Goal: Transaction & Acquisition: Purchase product/service

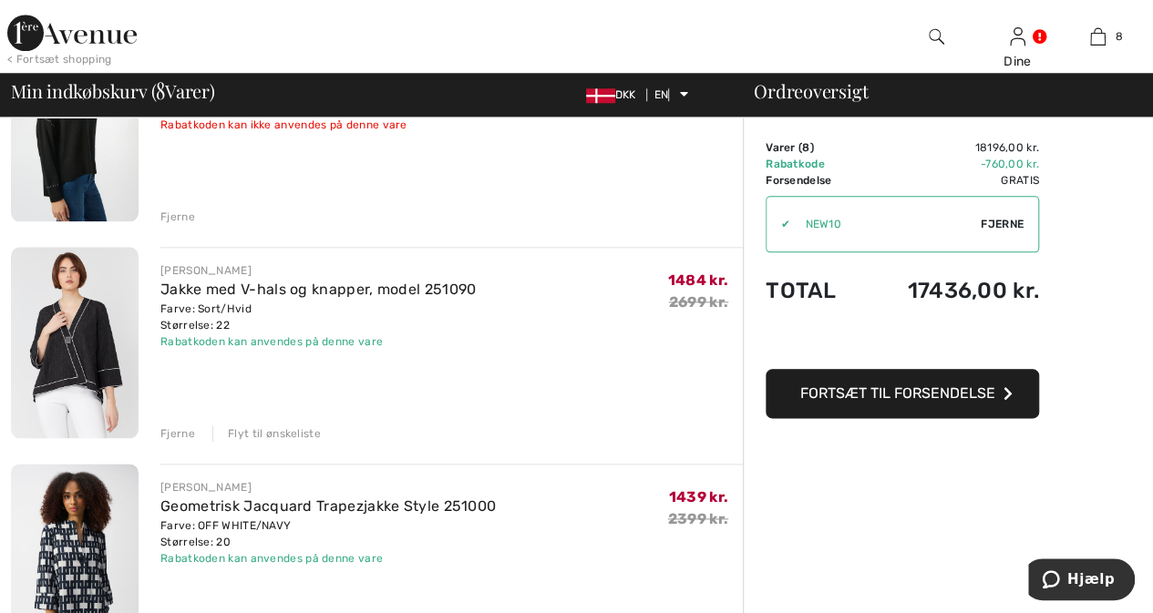
scroll to position [924, 0]
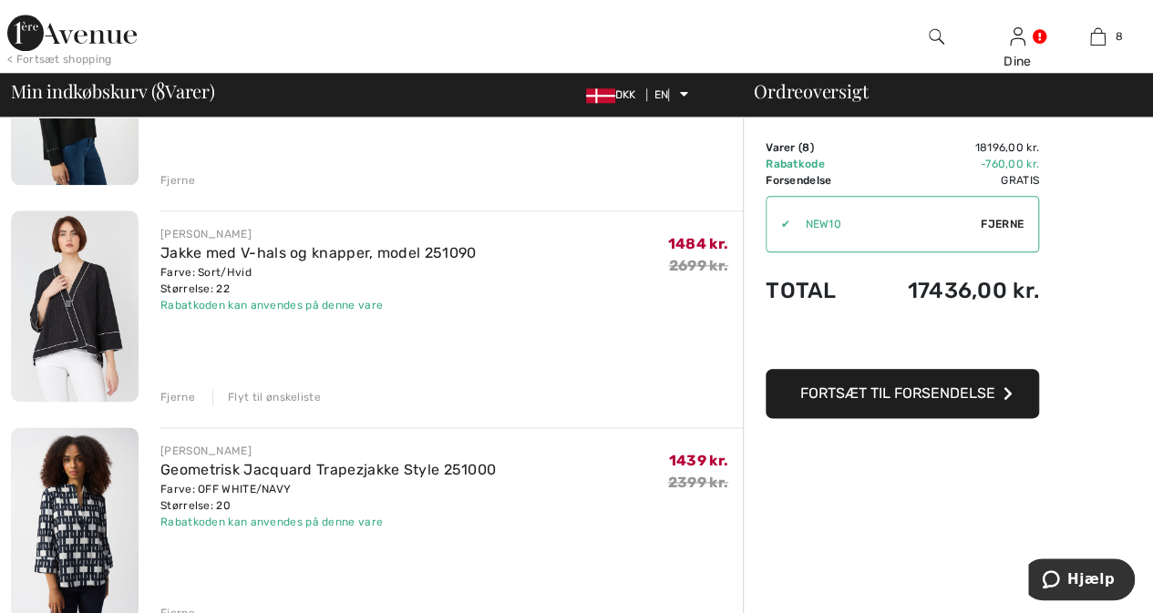
click at [288, 396] on font "Flyt til ønskeliste" at bounding box center [274, 397] width 93 height 13
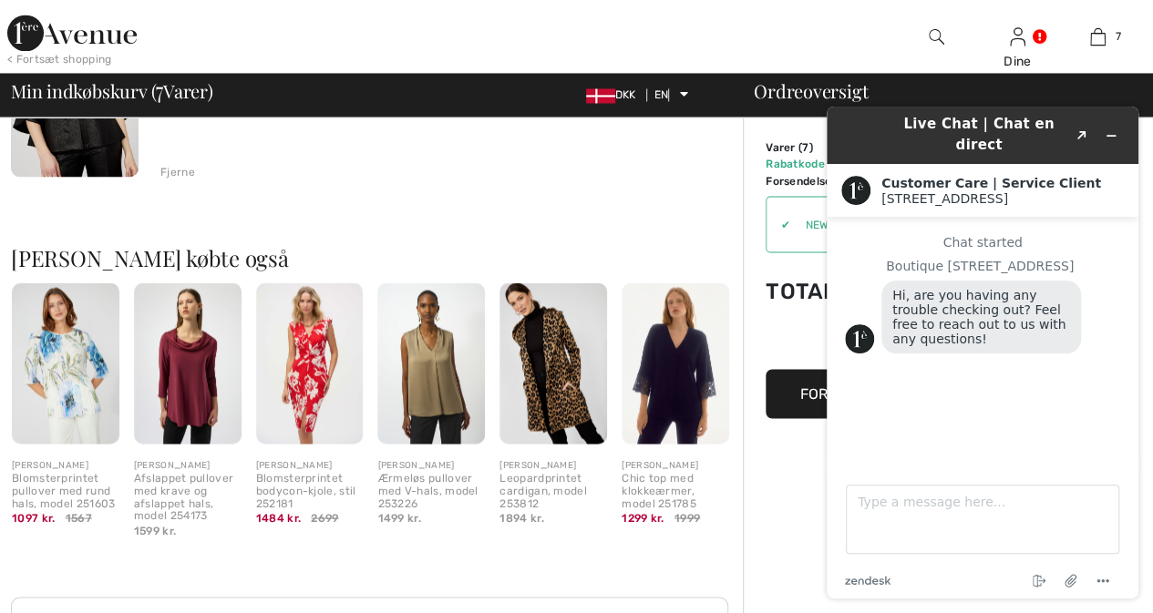
scroll to position [0, 0]
click at [549, 386] on img at bounding box center [553, 363] width 108 height 161
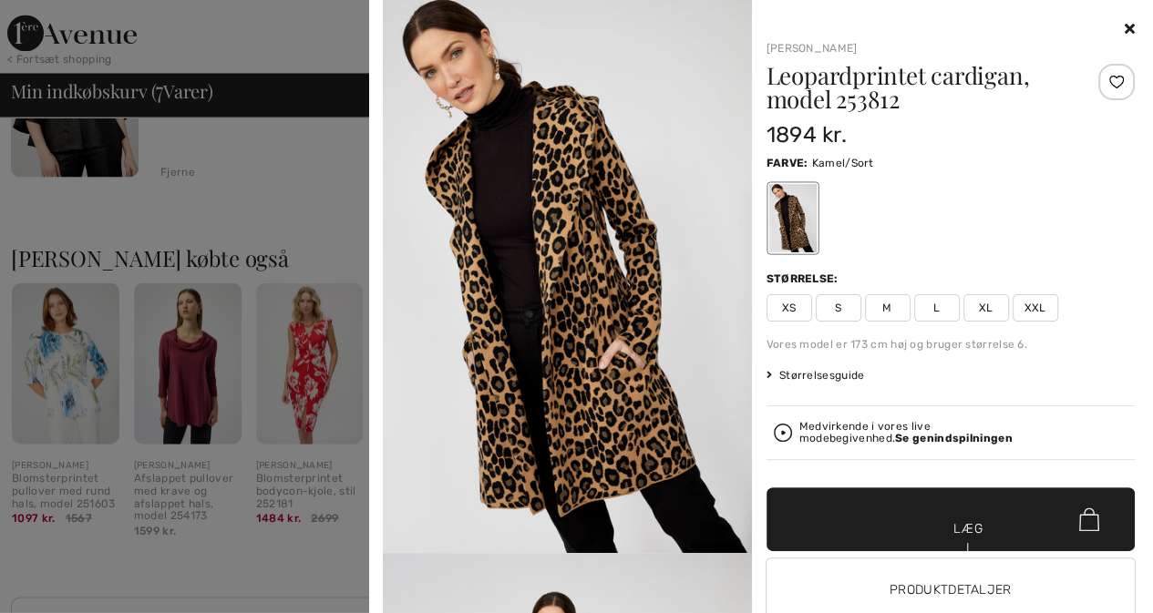
click at [1024, 305] on font "XXL" at bounding box center [1035, 308] width 22 height 13
click at [813, 374] on font "Størrelsesguide" at bounding box center [822, 375] width 86 height 13
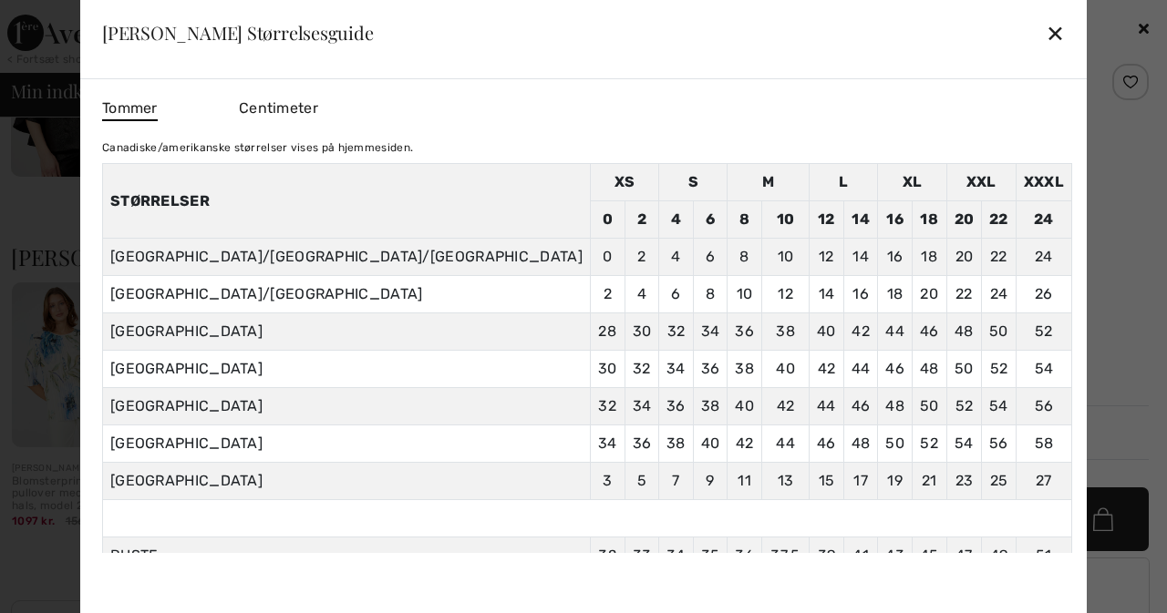
click at [1045, 34] on font "✕" at bounding box center [1054, 34] width 19 height 26
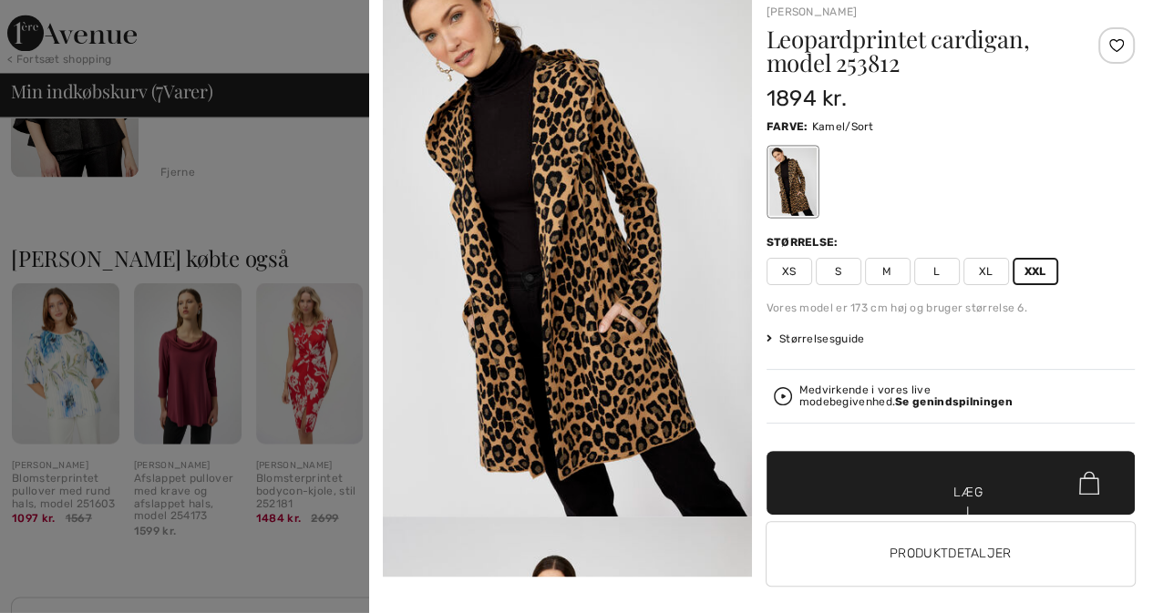
scroll to position [50, 0]
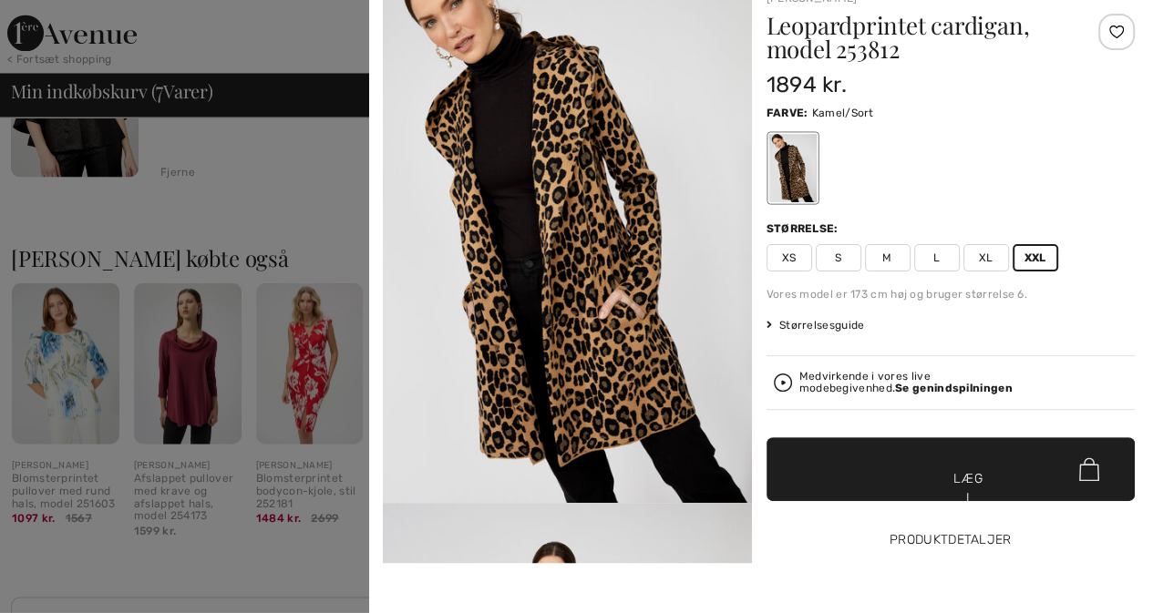
click at [946, 531] on button "Produktdetaljer" at bounding box center [950, 541] width 369 height 64
click at [941, 537] on font "Produktdetaljer" at bounding box center [951, 539] width 122 height 15
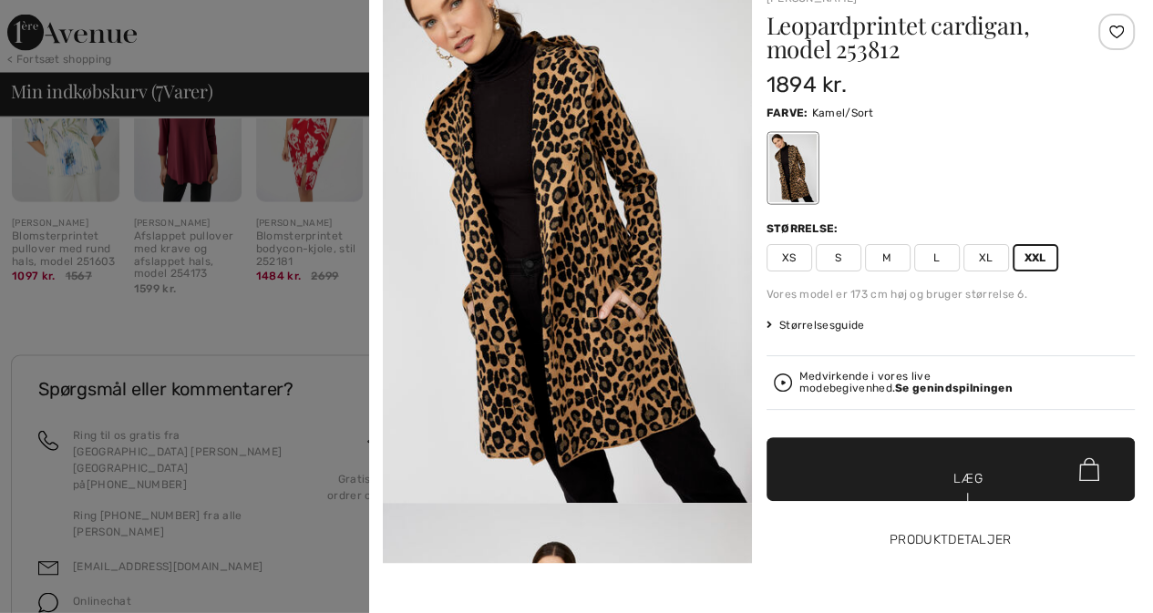
scroll to position [1812, 0]
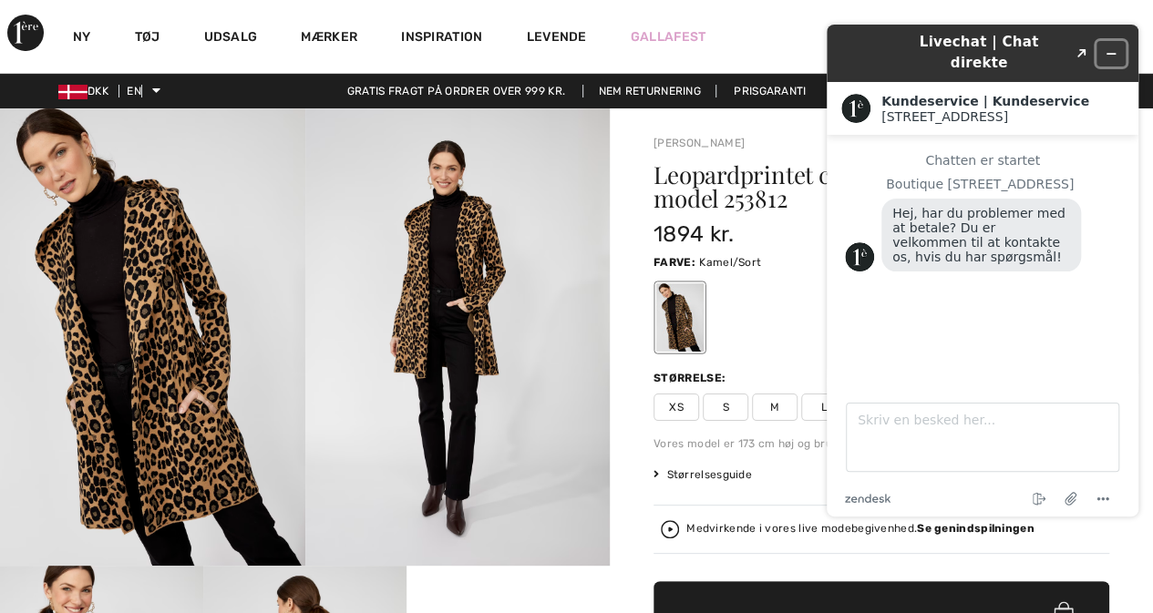
click at [1106, 47] on icon "Minimer widget" at bounding box center [1111, 53] width 13 height 13
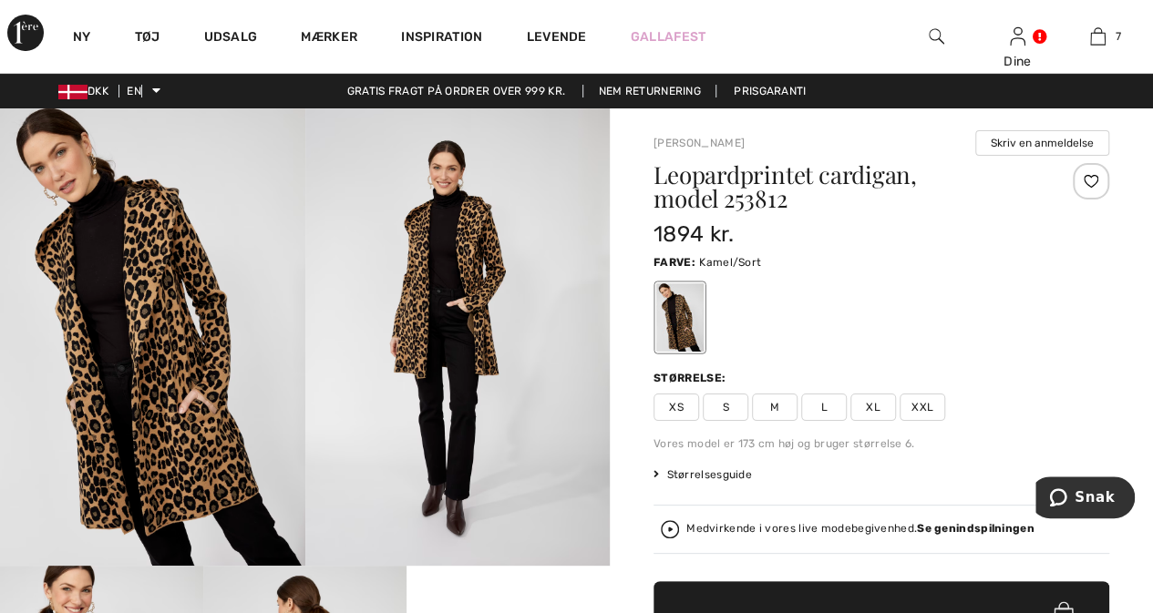
click at [1091, 176] on div at bounding box center [1091, 181] width 36 height 36
click at [482, 345] on img at bounding box center [457, 337] width 305 height 458
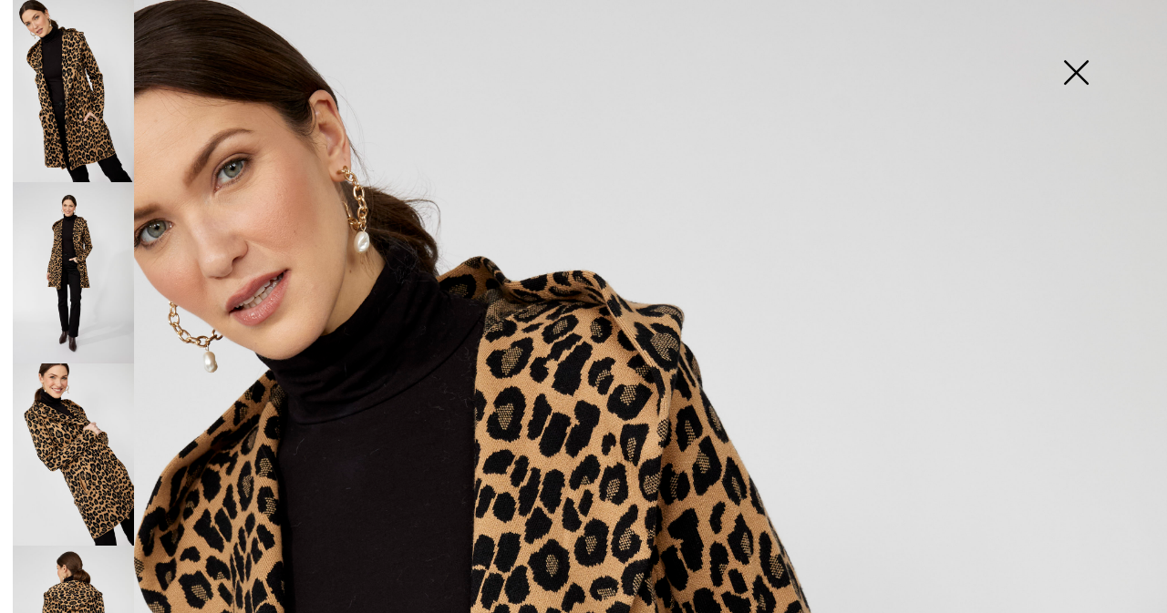
click at [87, 444] on img at bounding box center [73, 455] width 121 height 182
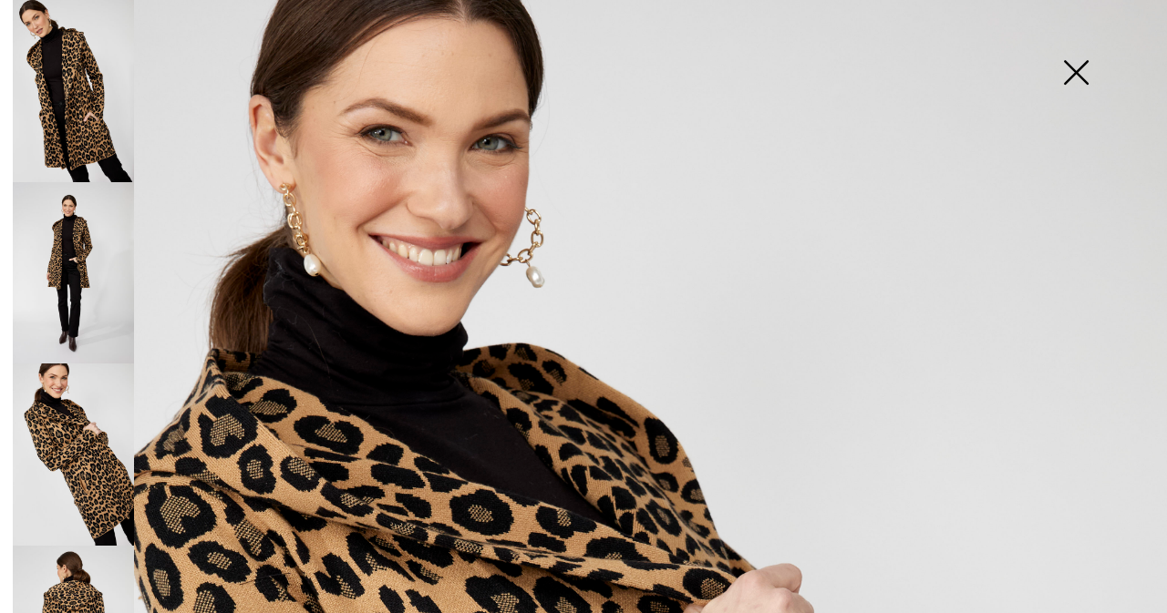
click at [1074, 72] on img at bounding box center [1075, 74] width 91 height 94
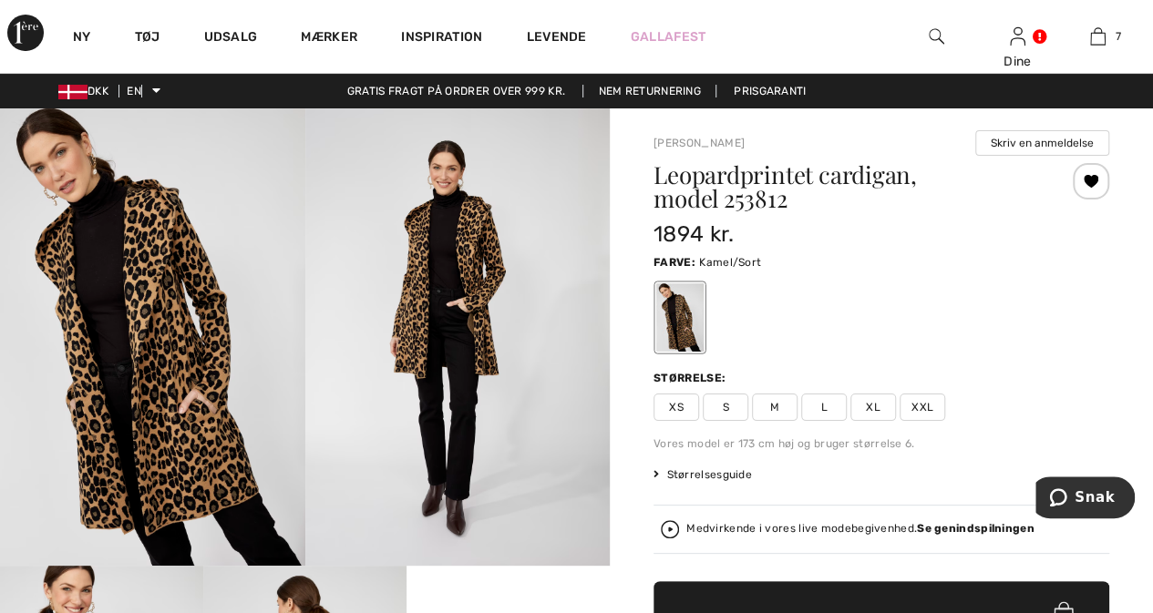
click at [922, 407] on font "XXL" at bounding box center [922, 407] width 22 height 13
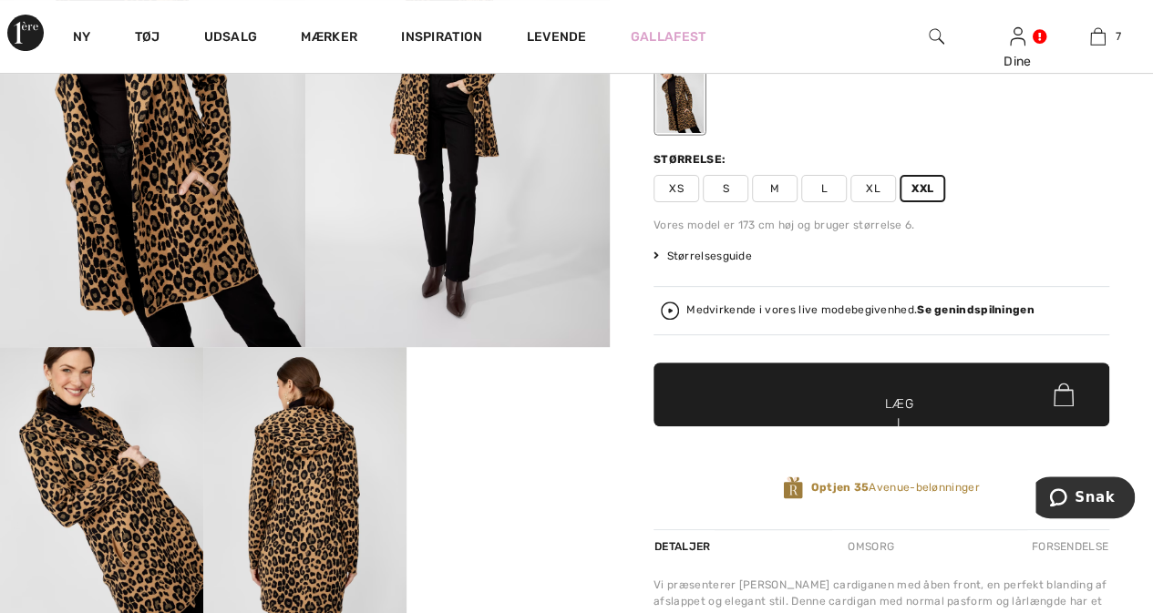
scroll to position [231, 0]
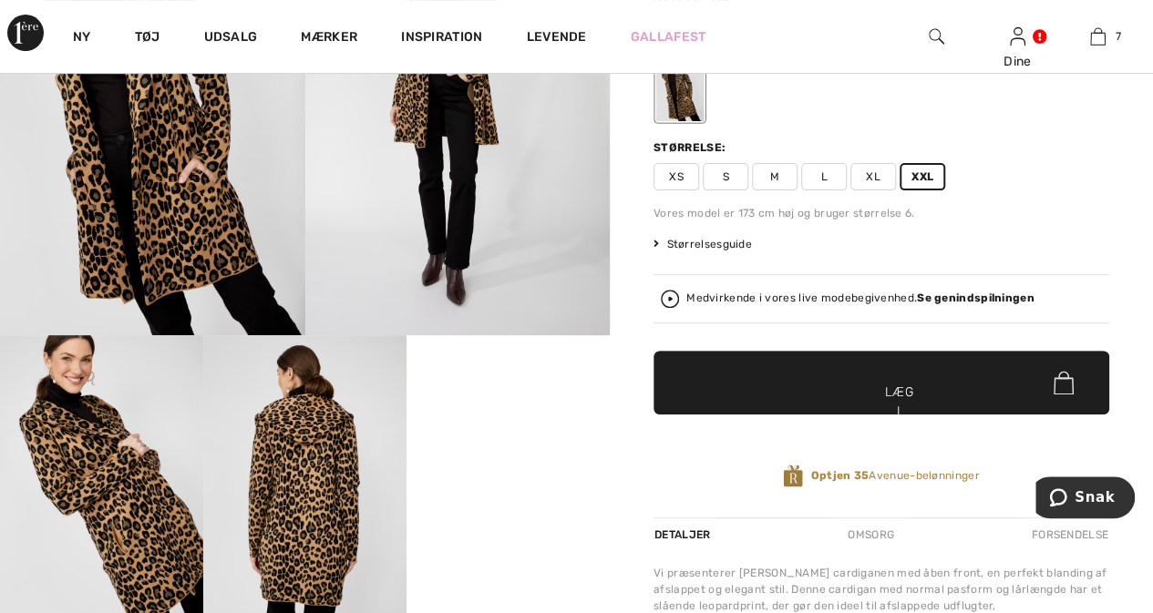
click at [930, 398] on span "✔ Tilføjet til kurv Læg i kurv" at bounding box center [881, 383] width 456 height 64
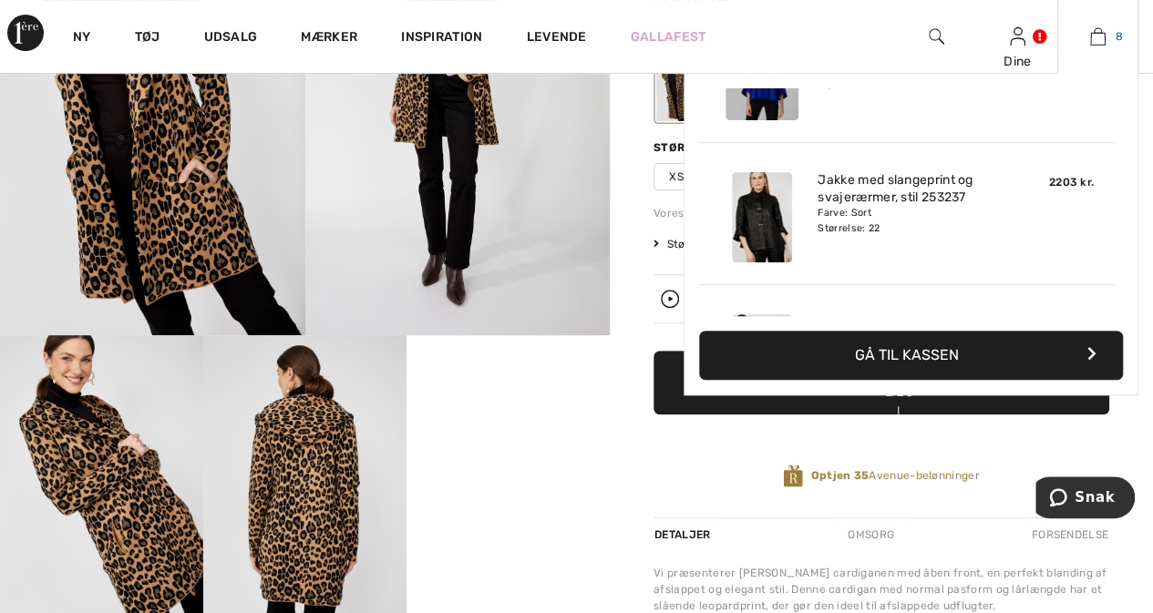
click at [1094, 39] on img at bounding box center [1097, 37] width 15 height 22
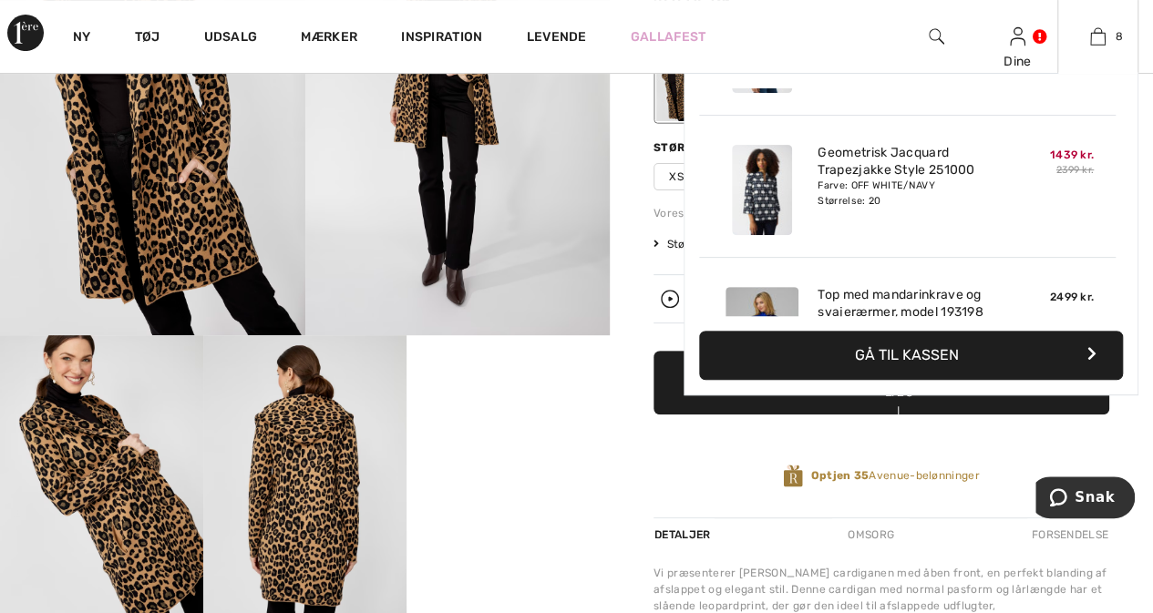
scroll to position [239, 0]
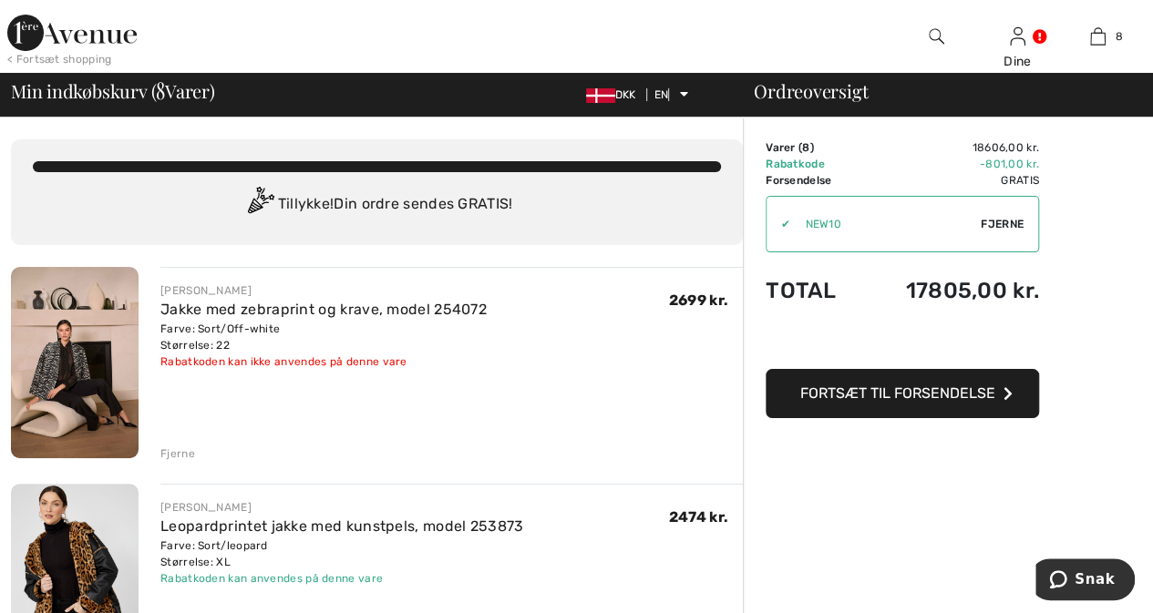
click at [79, 331] on img at bounding box center [75, 362] width 128 height 191
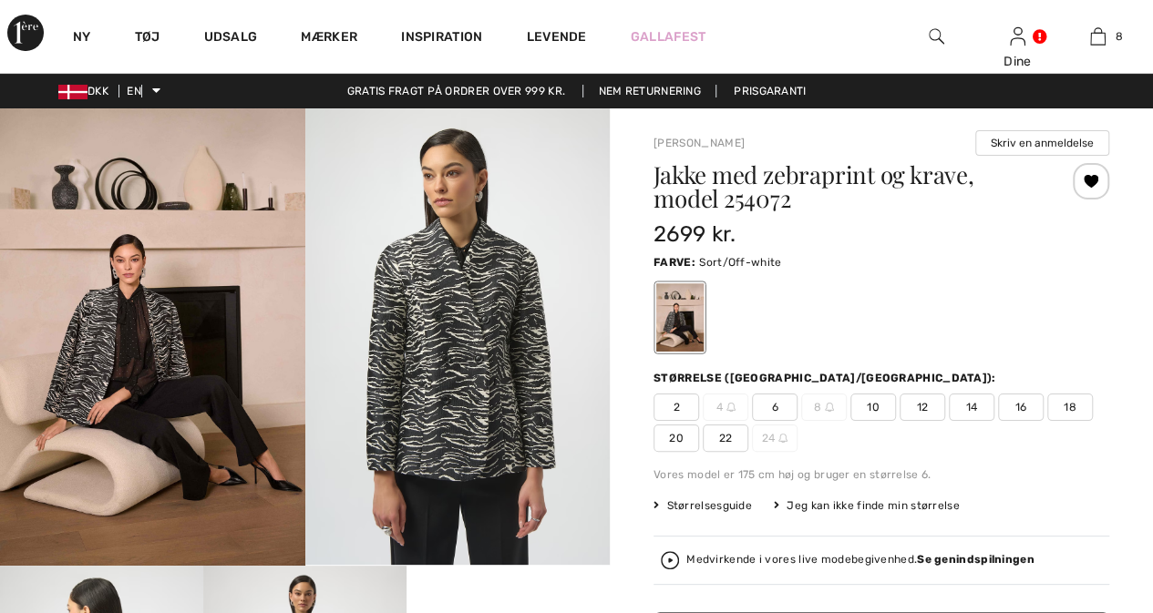
checkbox input "true"
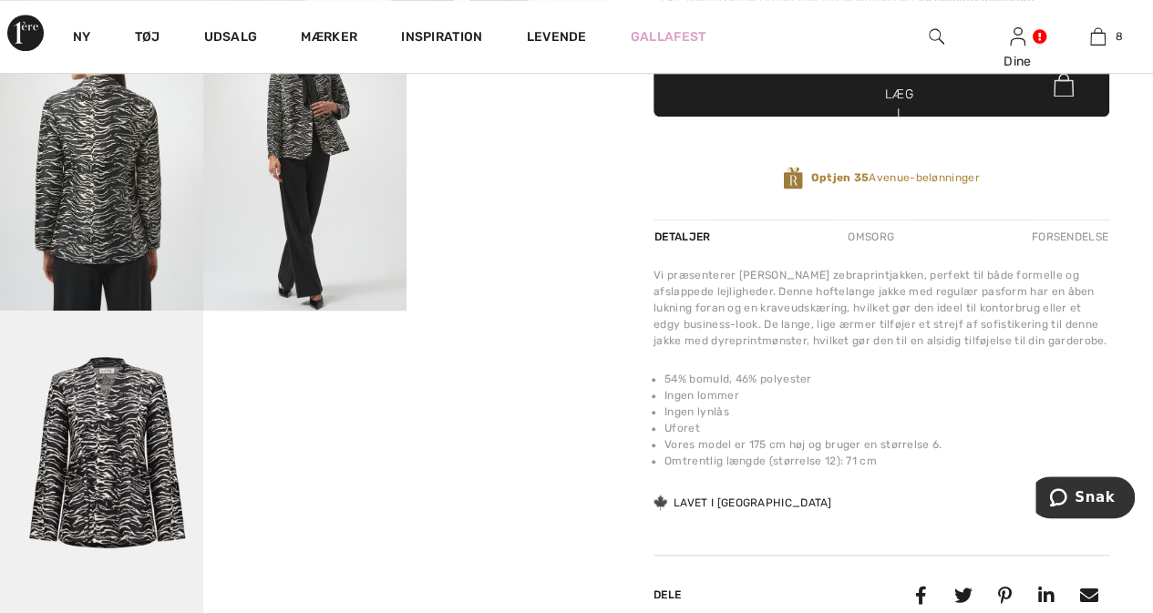
scroll to position [596, 0]
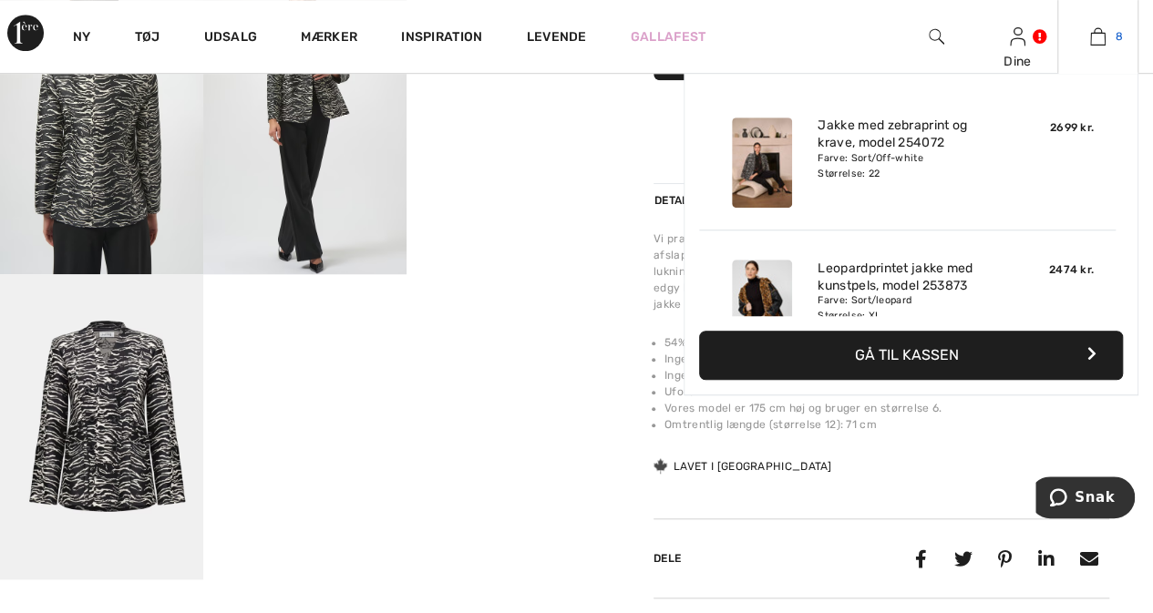
click at [1106, 35] on link "8" at bounding box center [1097, 37] width 79 height 22
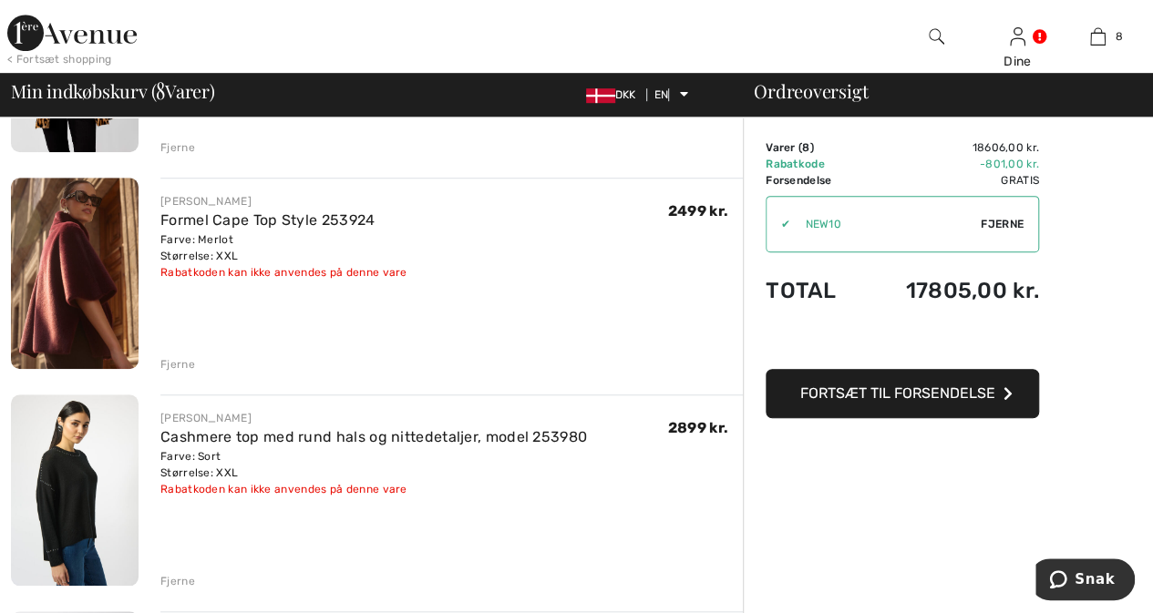
scroll to position [534, 0]
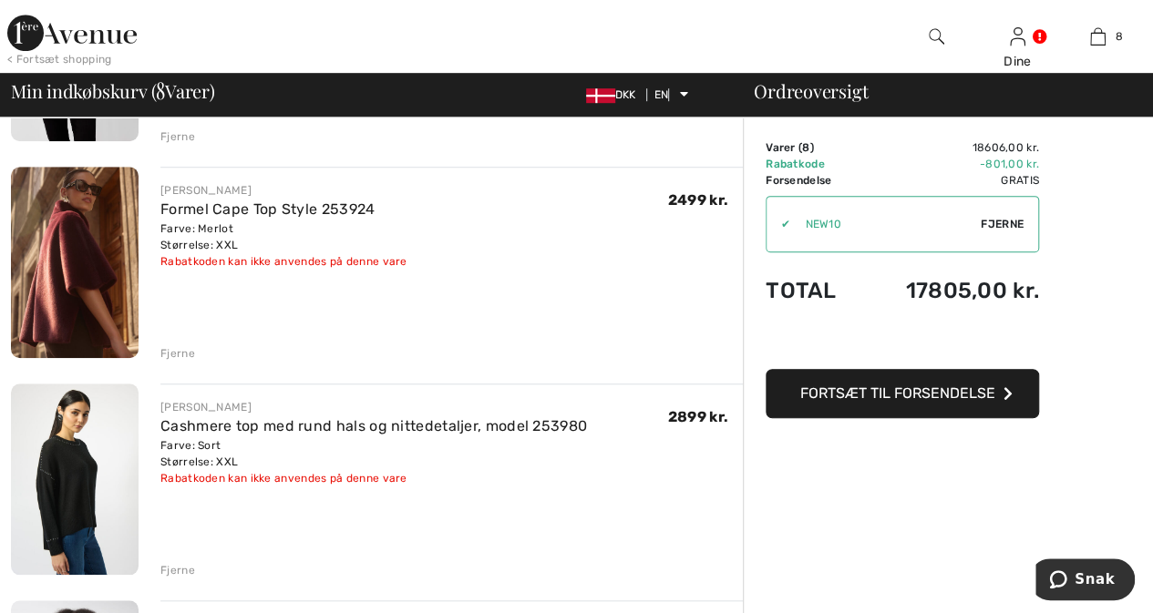
click at [44, 247] on img at bounding box center [75, 262] width 128 height 191
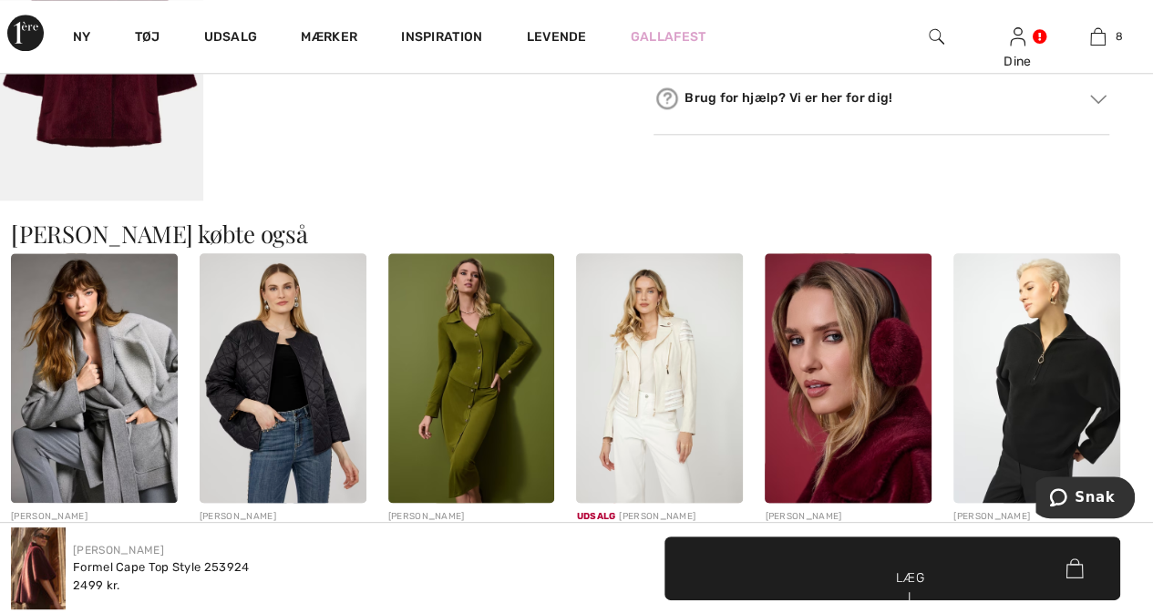
scroll to position [1096, 0]
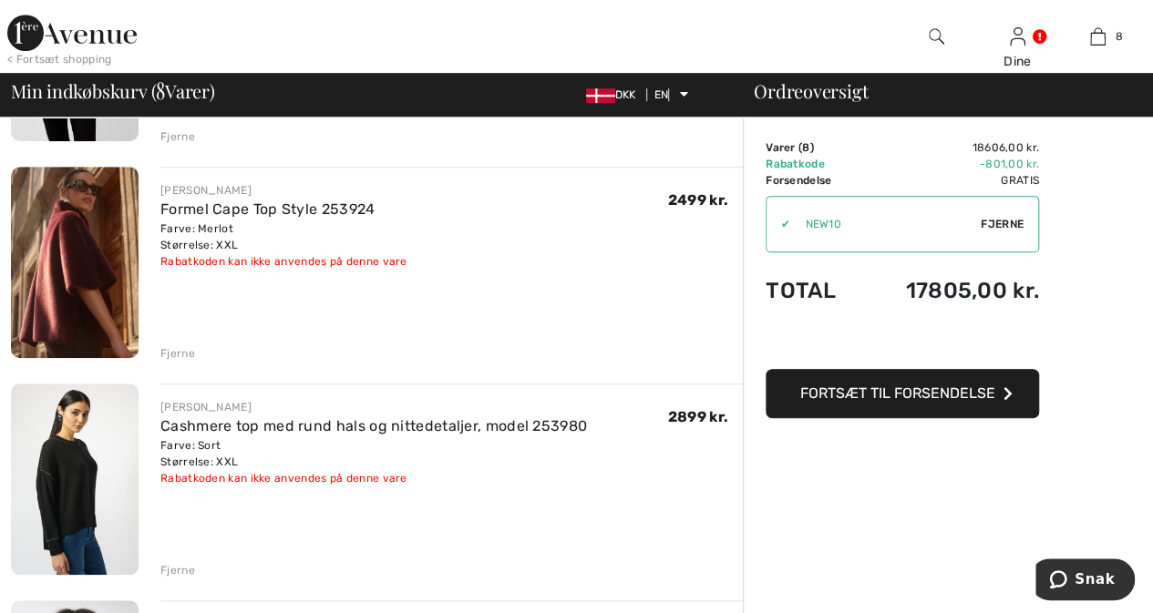
click at [167, 564] on font "Fjerne" at bounding box center [177, 570] width 35 height 13
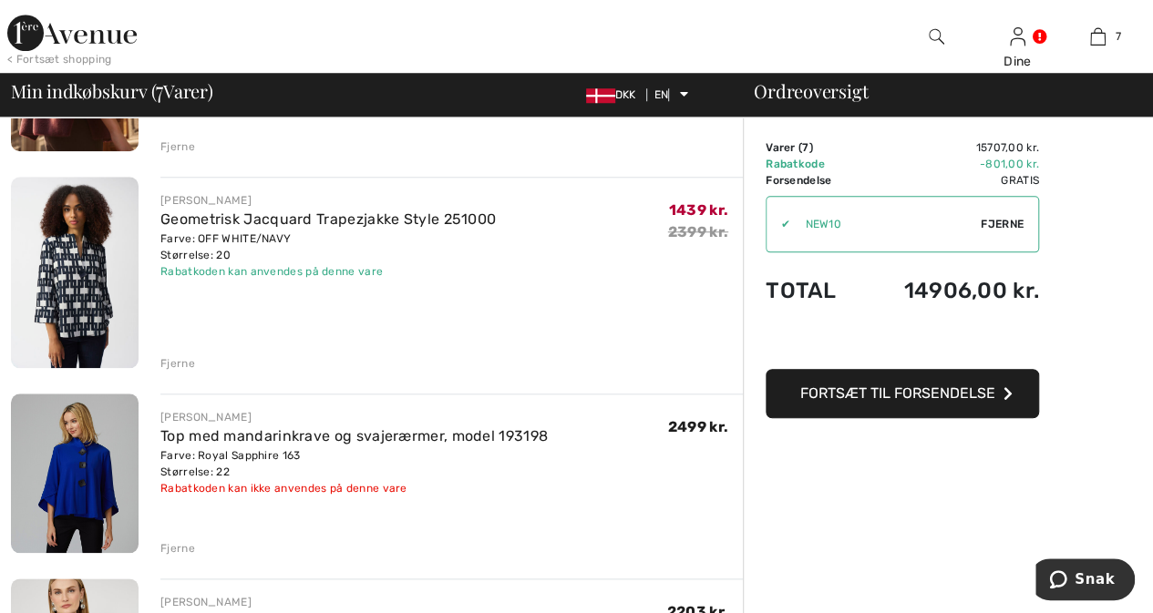
scroll to position [815, 0]
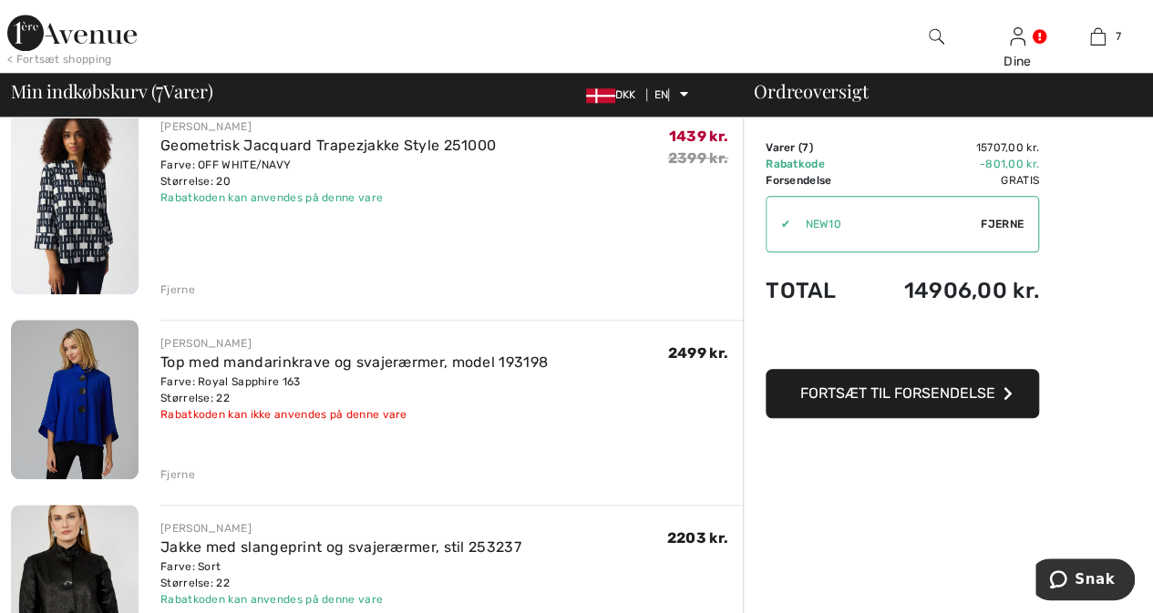
click at [171, 475] on font "Fjerne" at bounding box center [177, 474] width 35 height 13
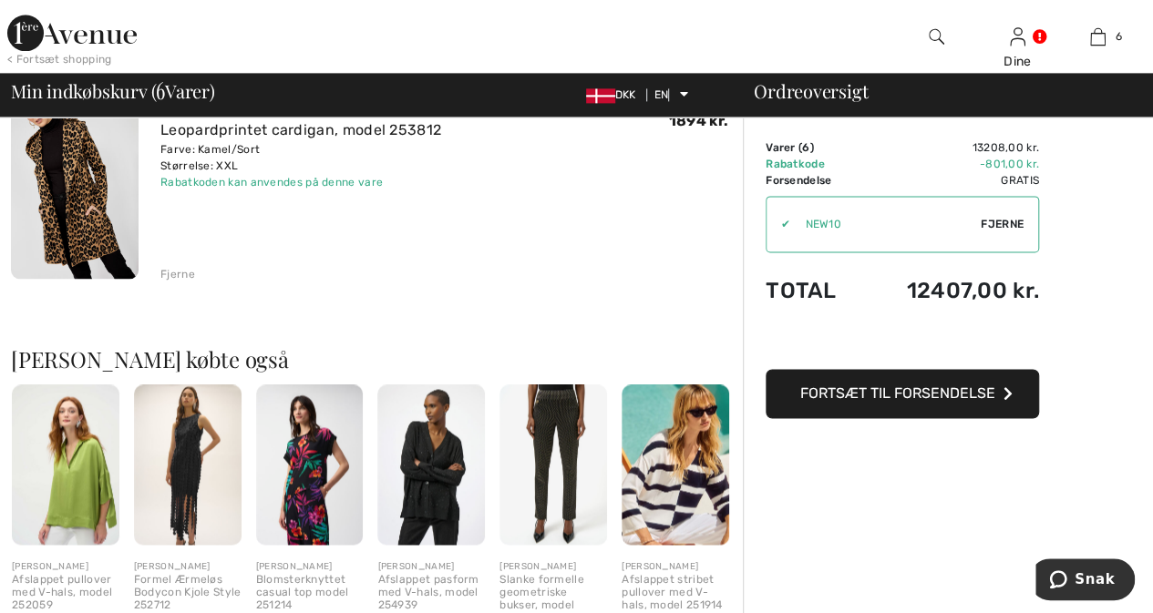
scroll to position [1338, 0]
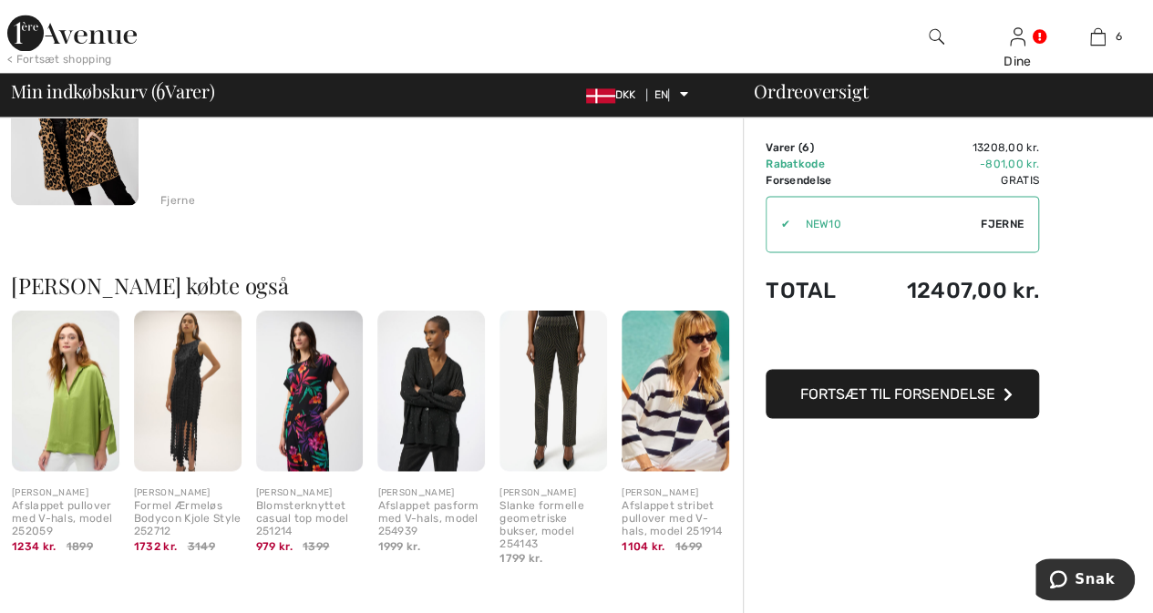
click at [653, 424] on img at bounding box center [676, 391] width 108 height 161
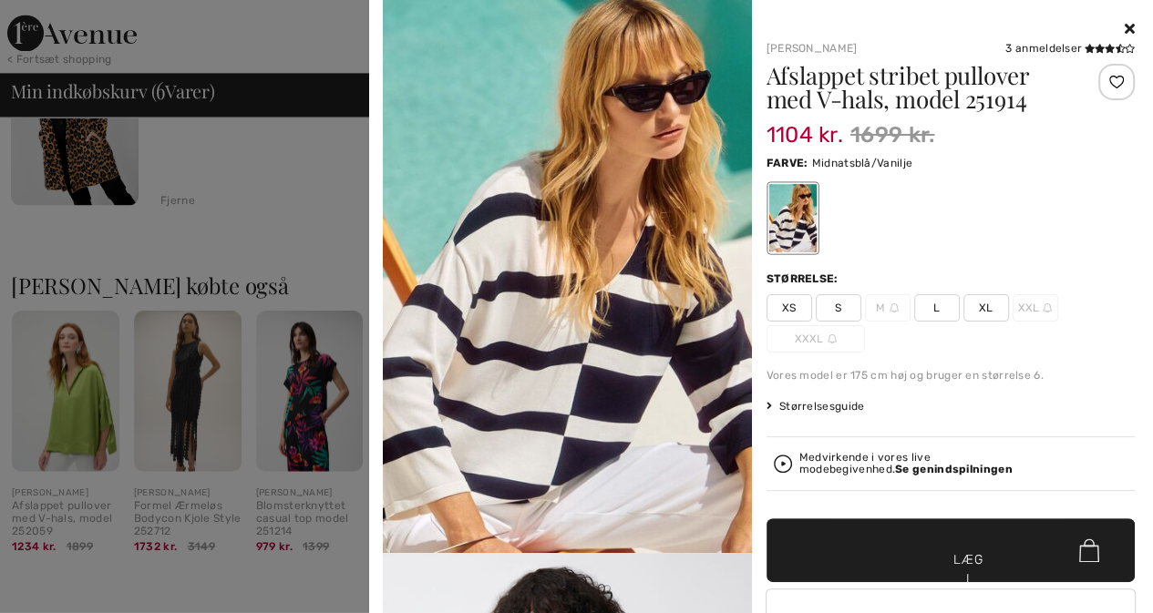
click at [979, 303] on font "XL" at bounding box center [986, 308] width 15 height 13
drag, startPoint x: 1048, startPoint y: 165, endPoint x: 1072, endPoint y: 111, distance: 58.8
click at [1072, 111] on div "Afslappet stribet pullover med V-hals, model 251914 1104 kr. 1699 kr. Farve: Mi…" at bounding box center [950, 396] width 369 height 664
click at [1112, 73] on div at bounding box center [1116, 82] width 36 height 36
click at [1108, 78] on div "Tilføjet til ønskelisten" at bounding box center [1116, 82] width 36 height 36
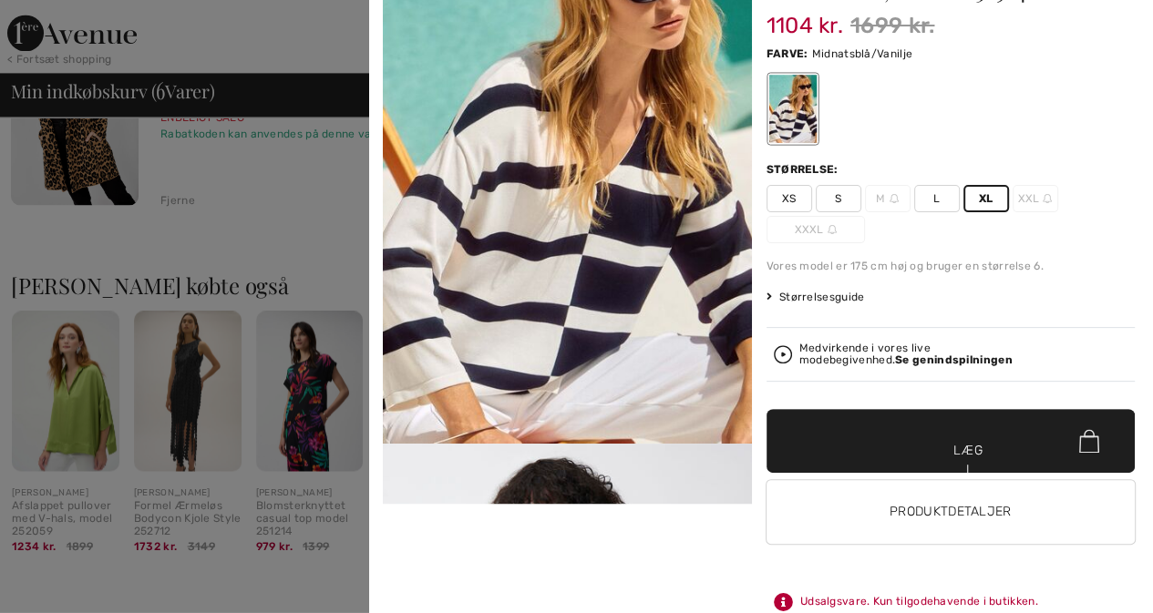
scroll to position [121, 0]
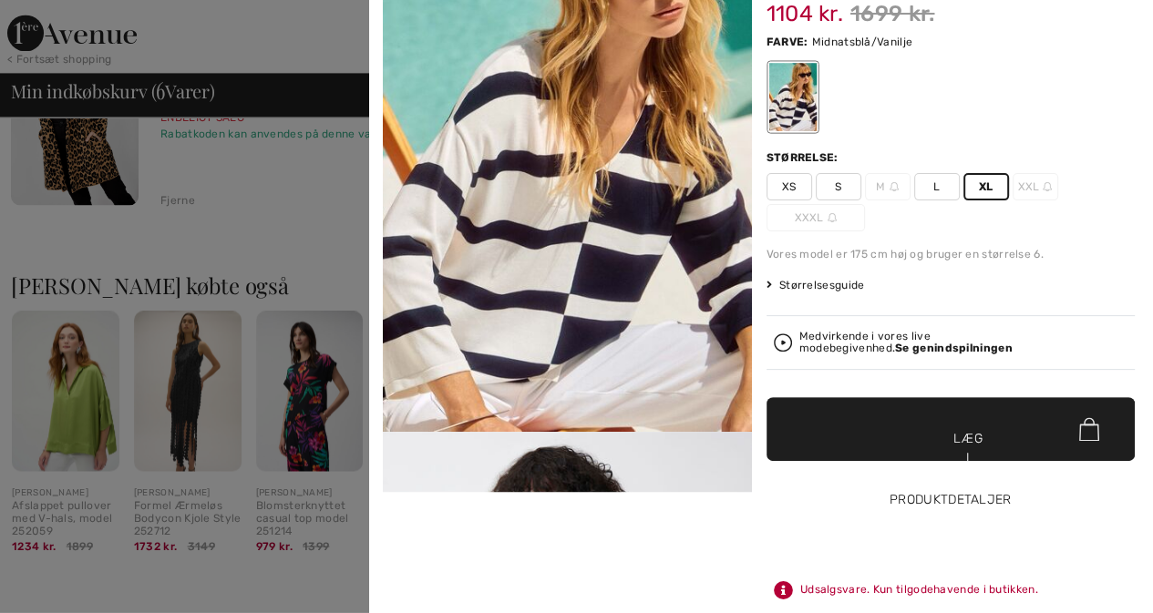
click at [900, 495] on font "Produktdetaljer" at bounding box center [951, 499] width 122 height 15
click at [901, 497] on font "Produktdetaljer" at bounding box center [951, 499] width 122 height 15
click at [951, 437] on font "Læg i kurv" at bounding box center [969, 457] width 36 height 57
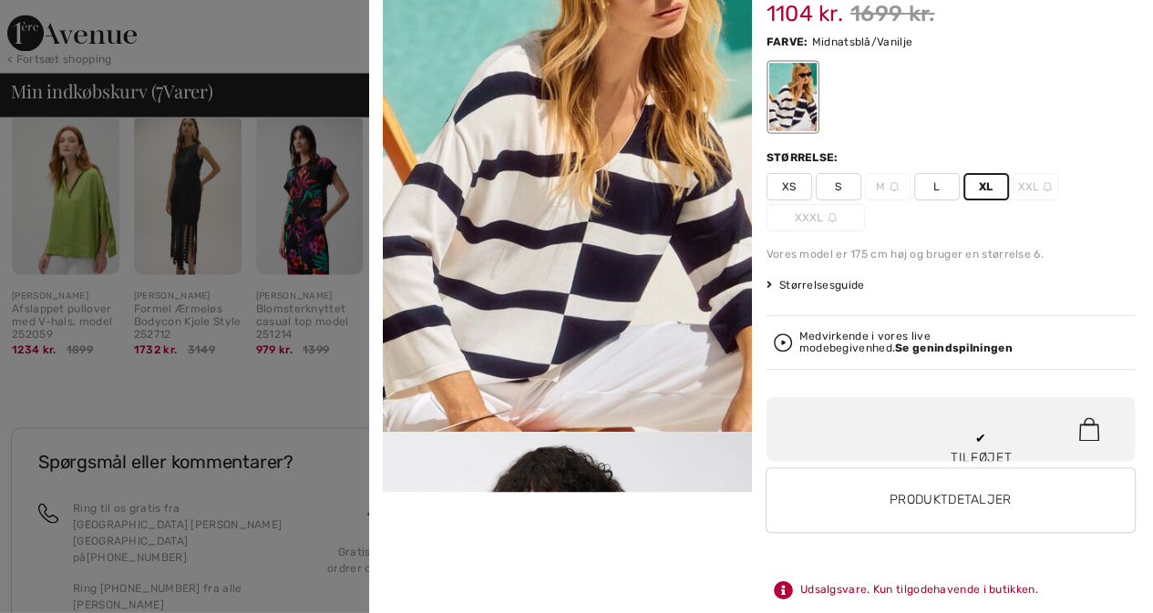
scroll to position [1542, 0]
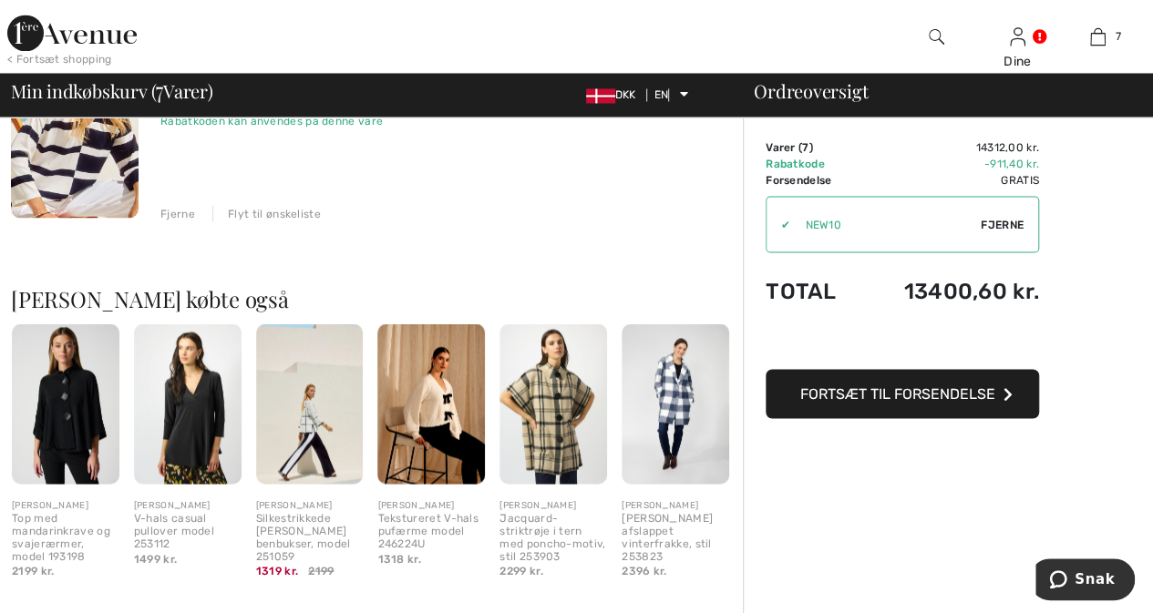
click at [77, 170] on img at bounding box center [75, 121] width 128 height 191
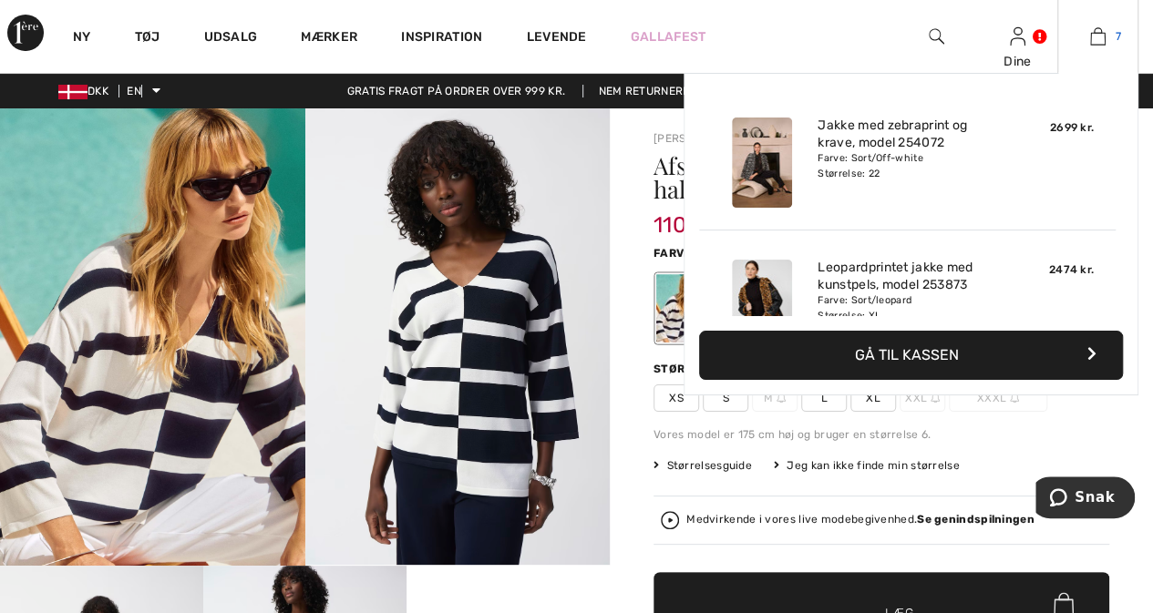
click at [1097, 36] on img at bounding box center [1097, 37] width 15 height 22
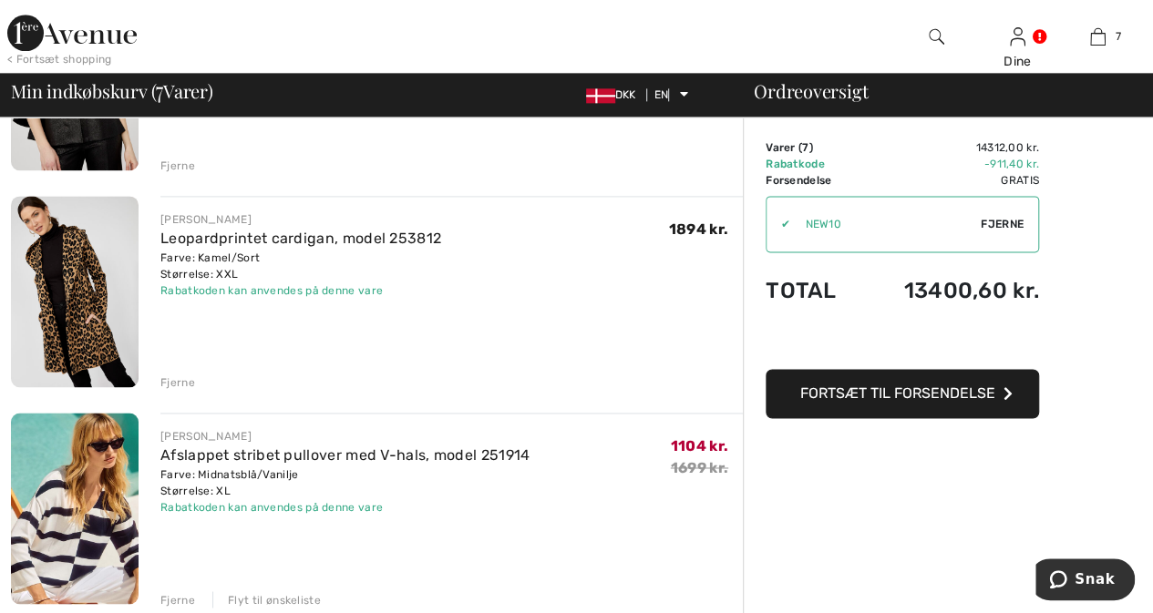
scroll to position [1192, 0]
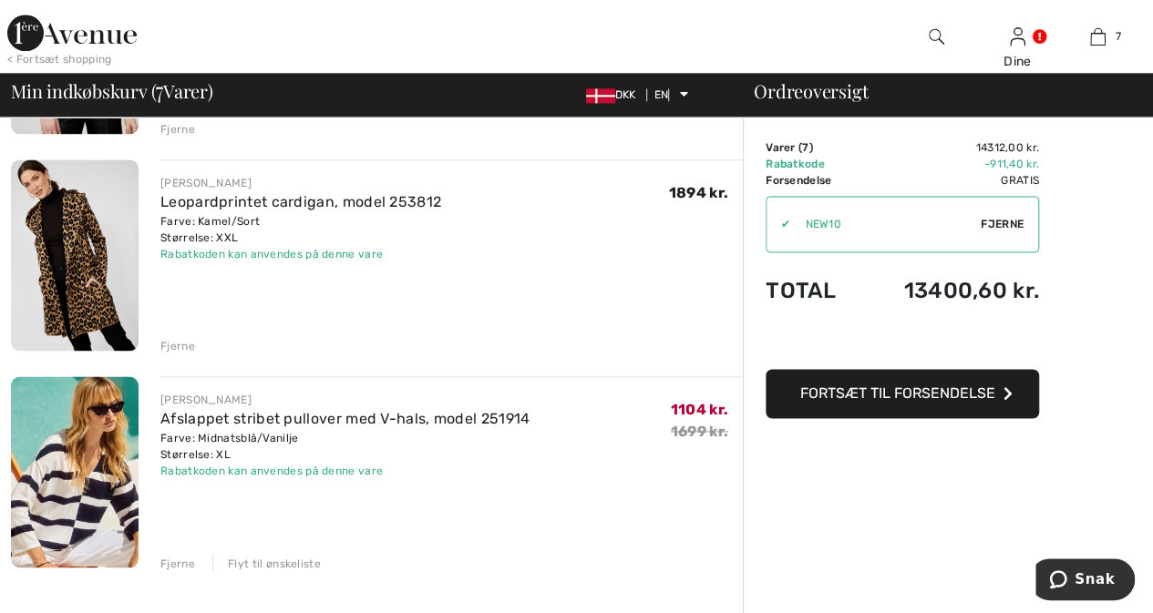
click at [178, 559] on font "Fjerne" at bounding box center [177, 563] width 35 height 13
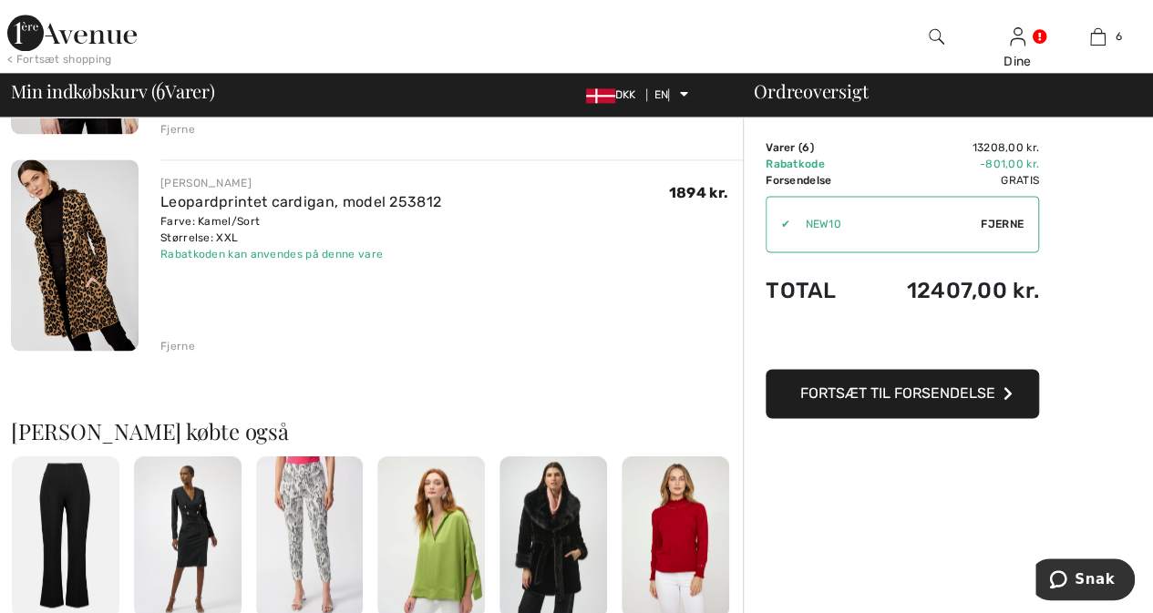
click at [172, 342] on font "Fjerne" at bounding box center [177, 346] width 35 height 13
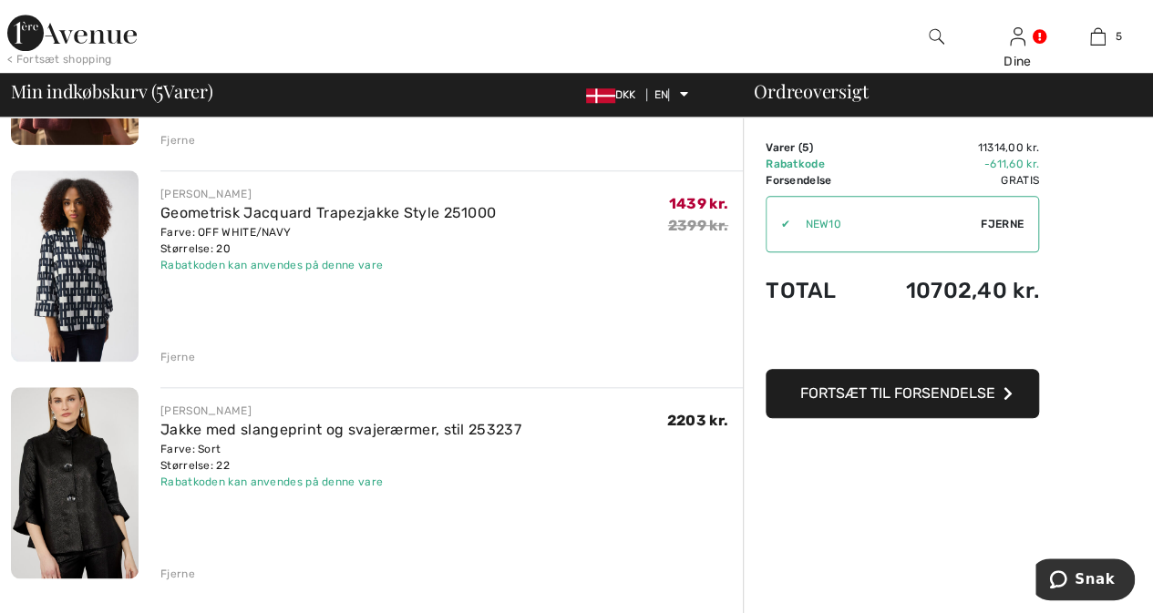
scroll to position [745, 0]
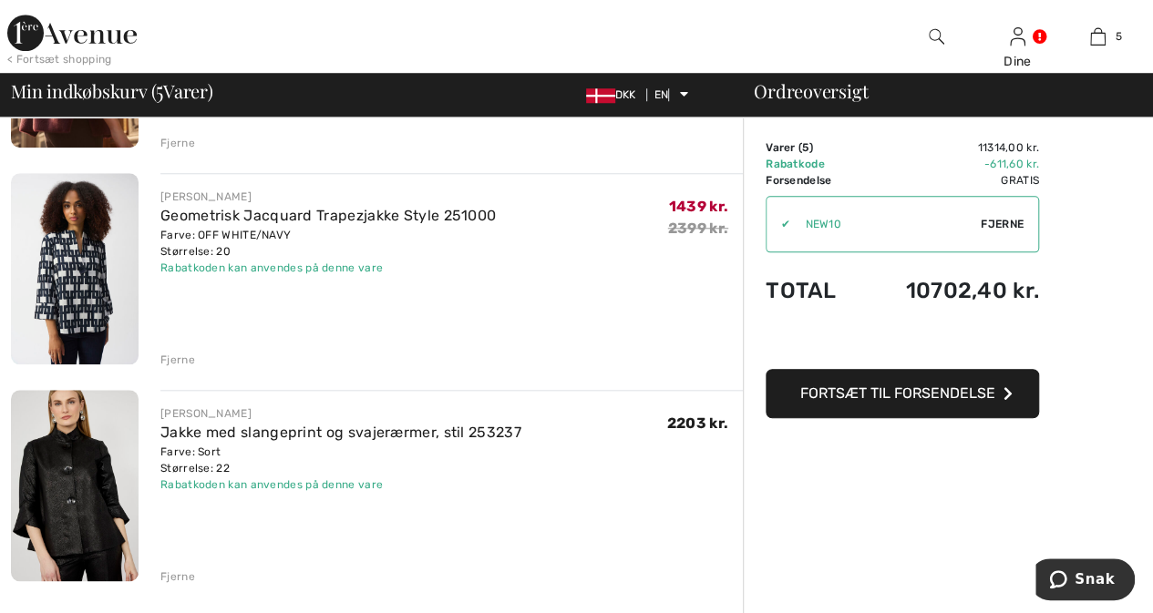
click at [81, 276] on img at bounding box center [75, 268] width 128 height 191
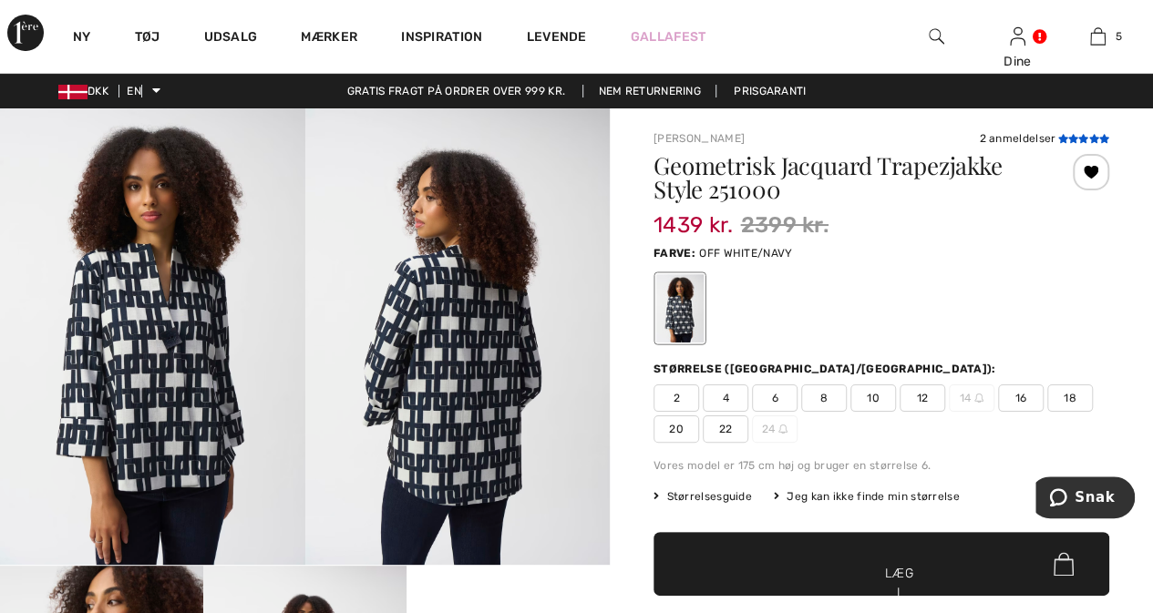
click at [1070, 138] on icon at bounding box center [1073, 138] width 10 height 9
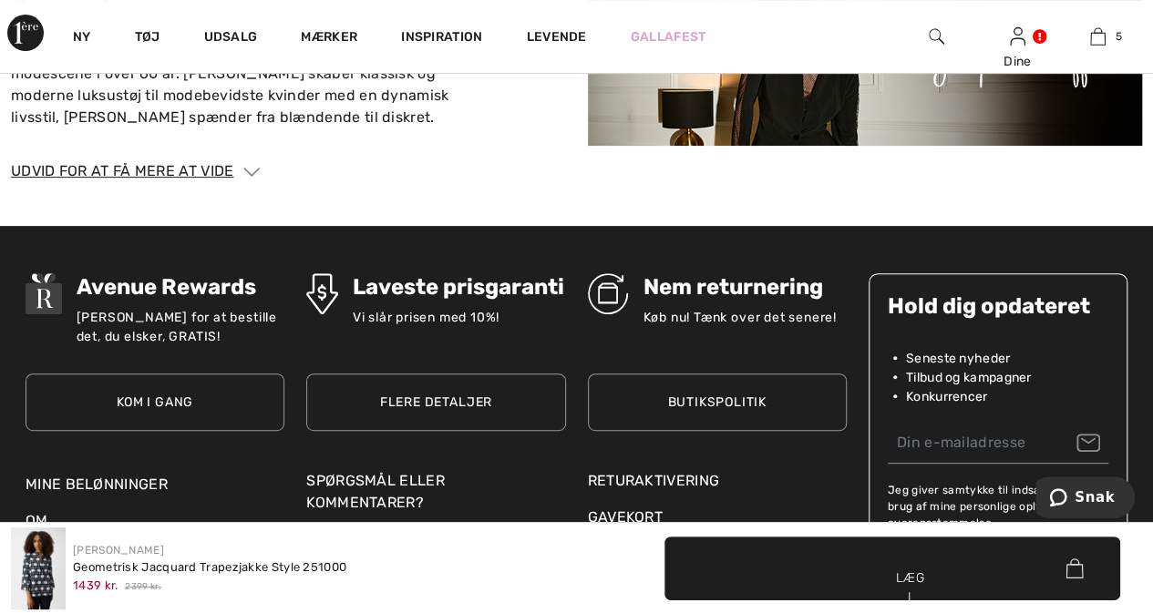
scroll to position [3709, 0]
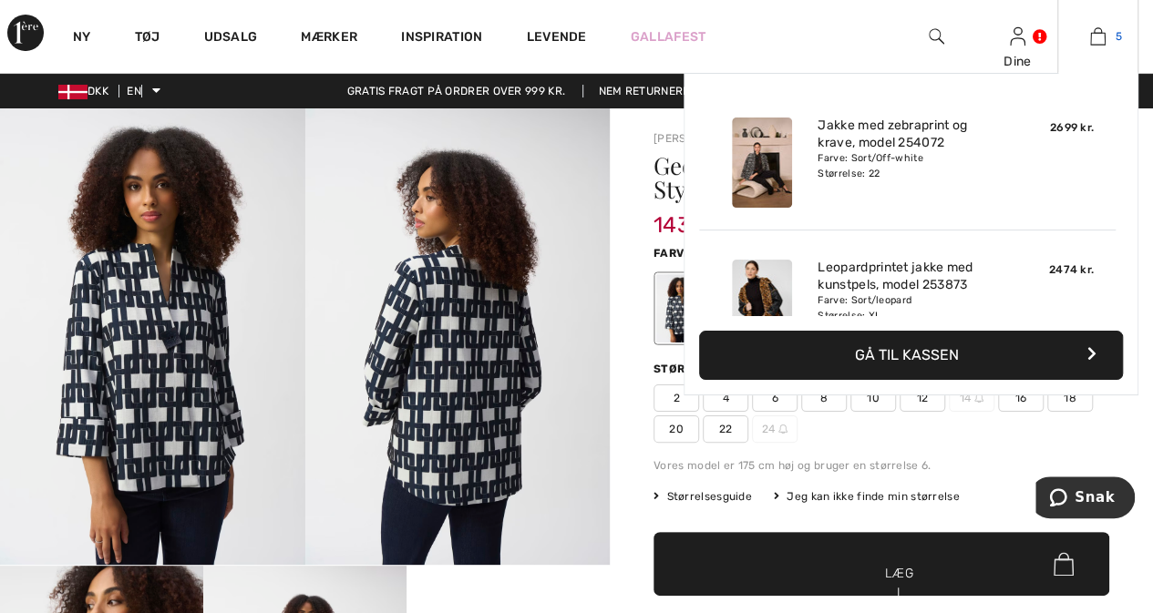
click at [1104, 41] on img at bounding box center [1097, 37] width 15 height 22
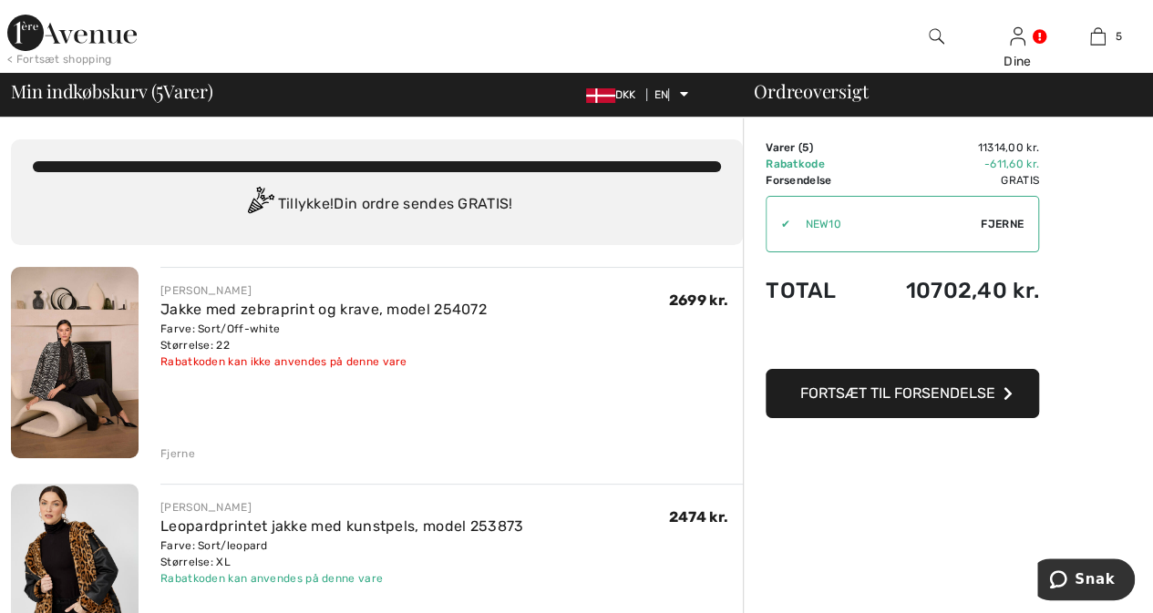
click at [95, 361] on img at bounding box center [75, 362] width 128 height 191
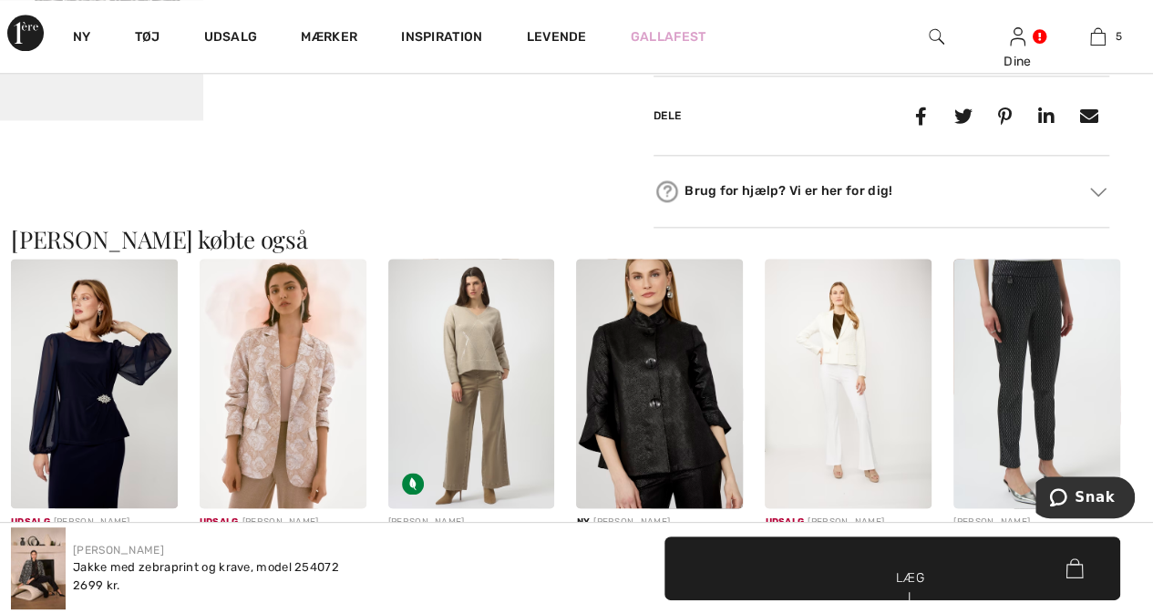
scroll to position [1083, 0]
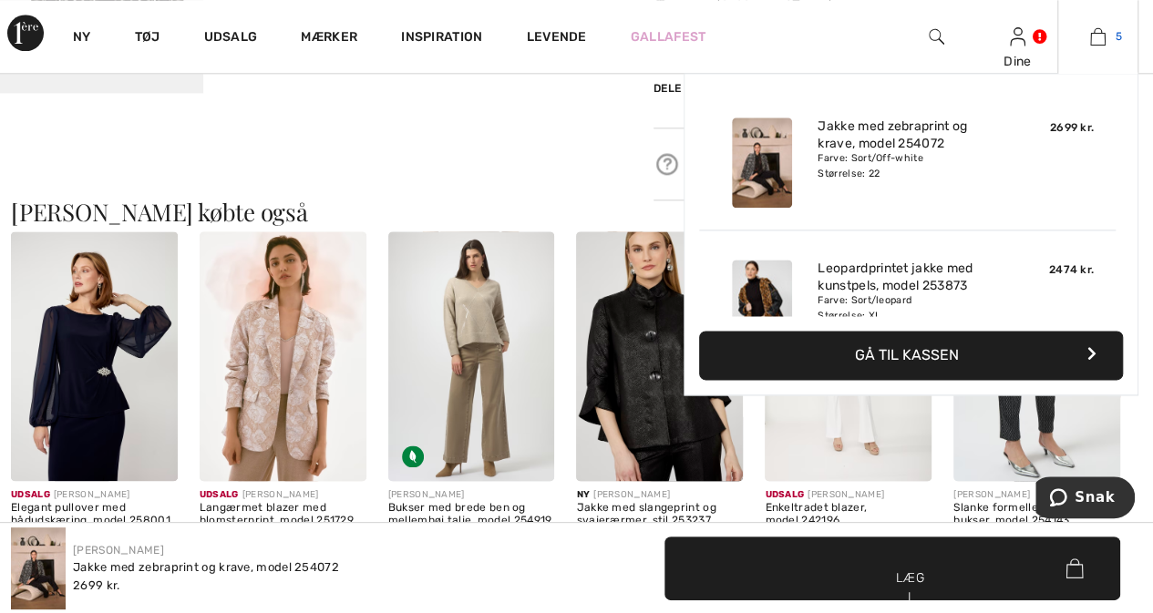
click at [1099, 36] on img at bounding box center [1097, 37] width 15 height 22
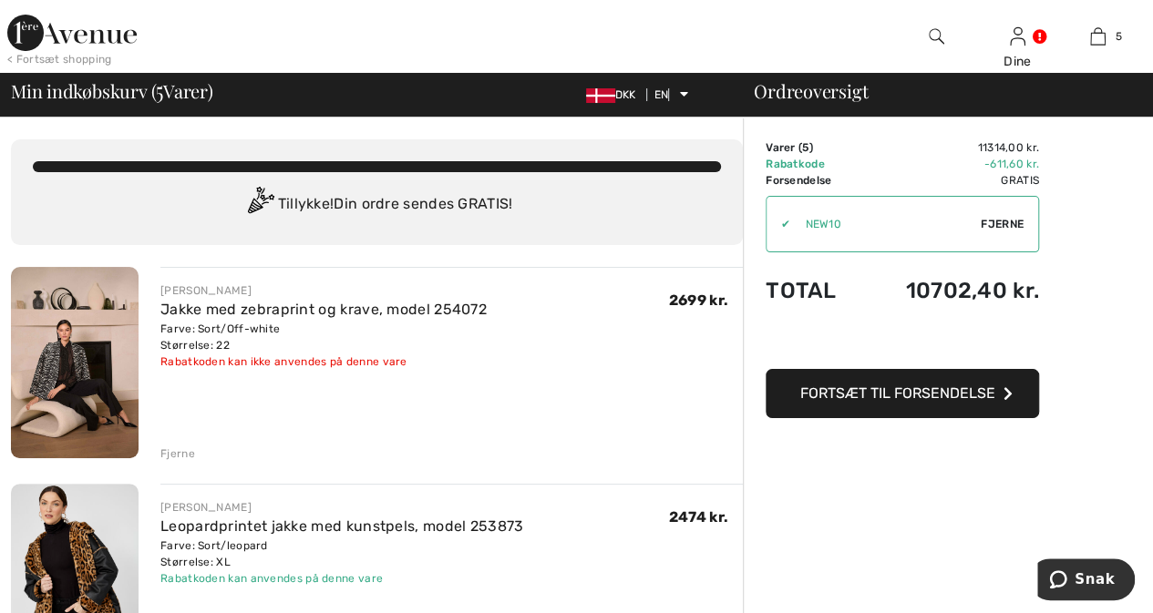
click at [174, 447] on font "Fjerne" at bounding box center [177, 453] width 35 height 13
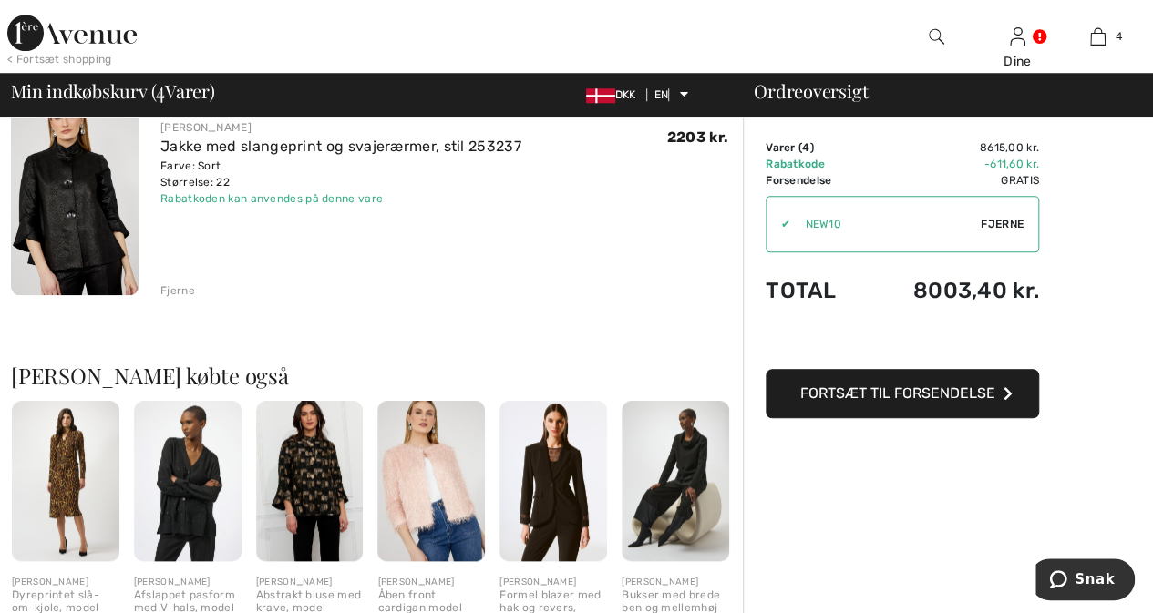
scroll to position [850, 0]
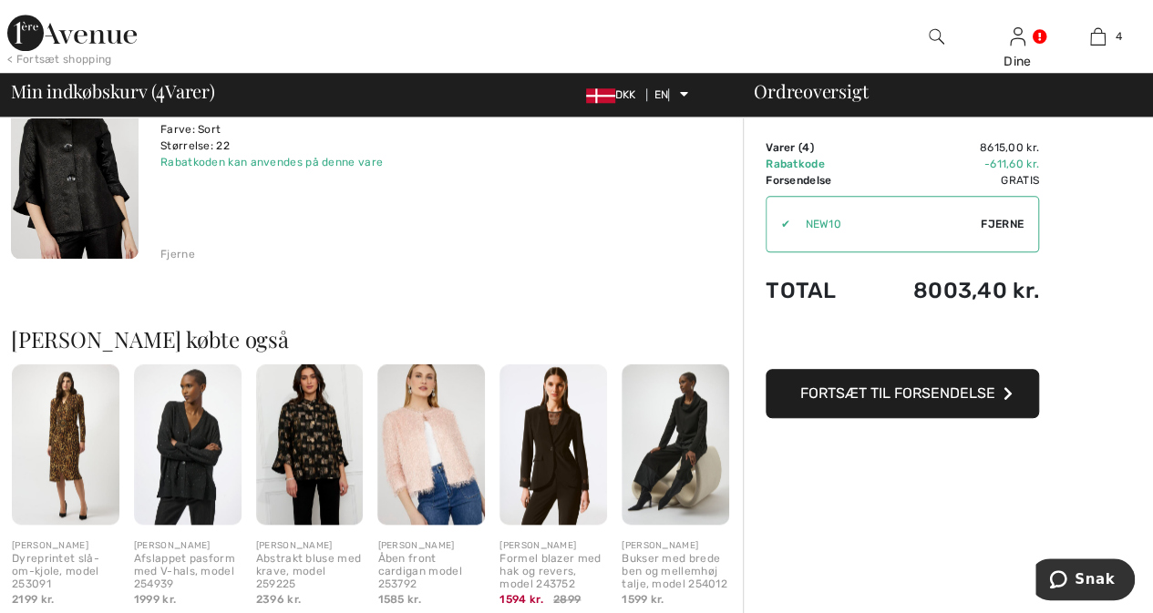
click at [182, 475] on img at bounding box center [188, 445] width 108 height 161
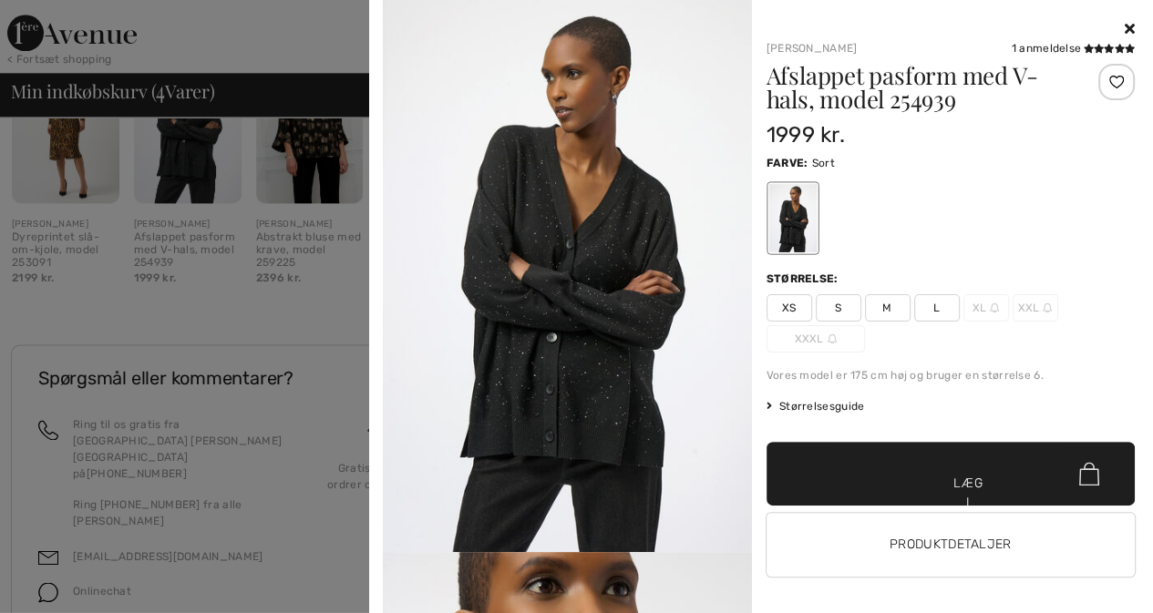
scroll to position [1221, 0]
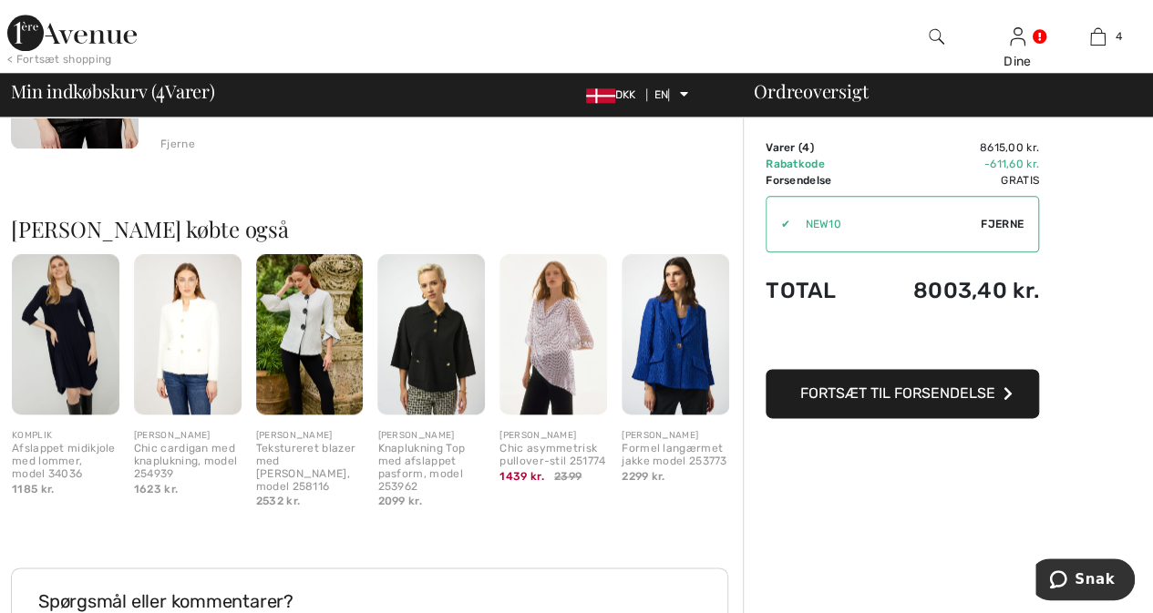
scroll to position [962, 0]
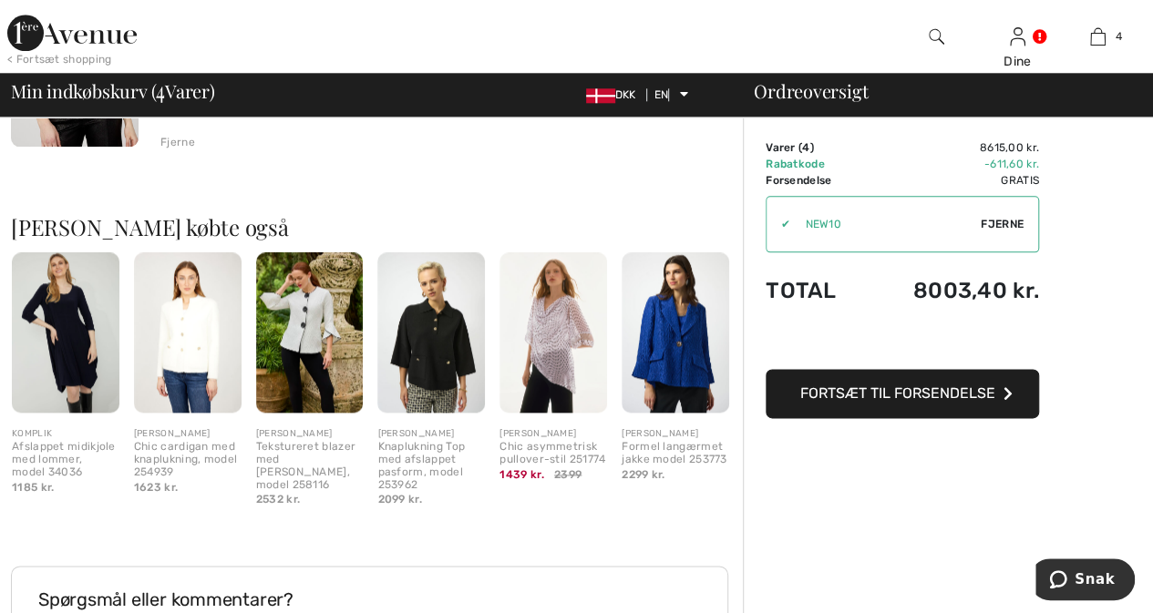
click at [678, 361] on img at bounding box center [676, 332] width 108 height 161
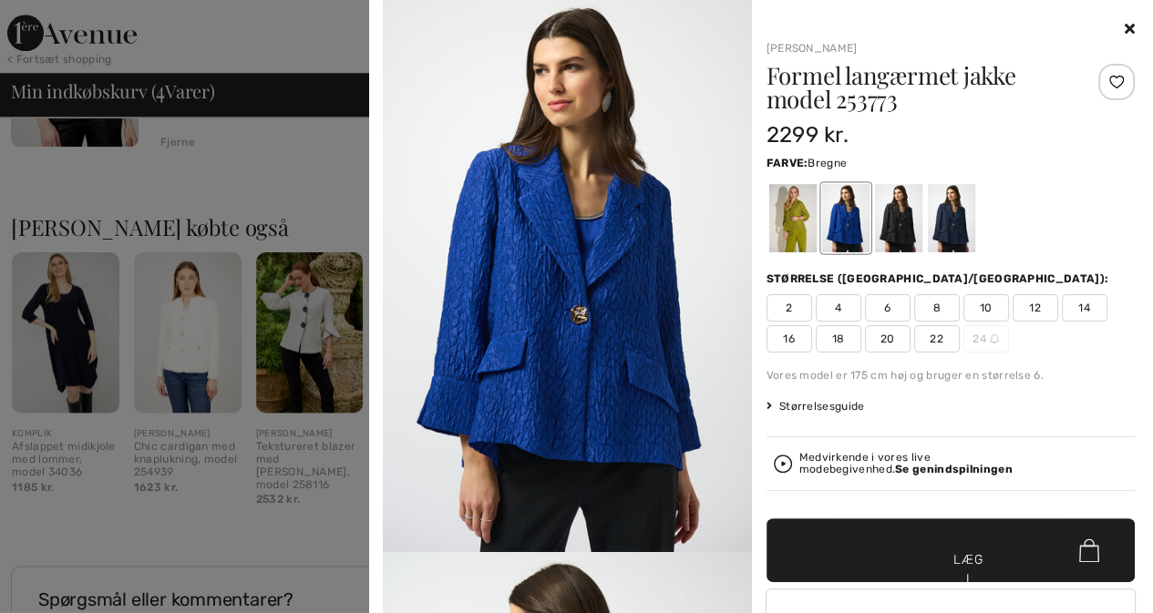
click at [787, 220] on div at bounding box center [791, 218] width 47 height 68
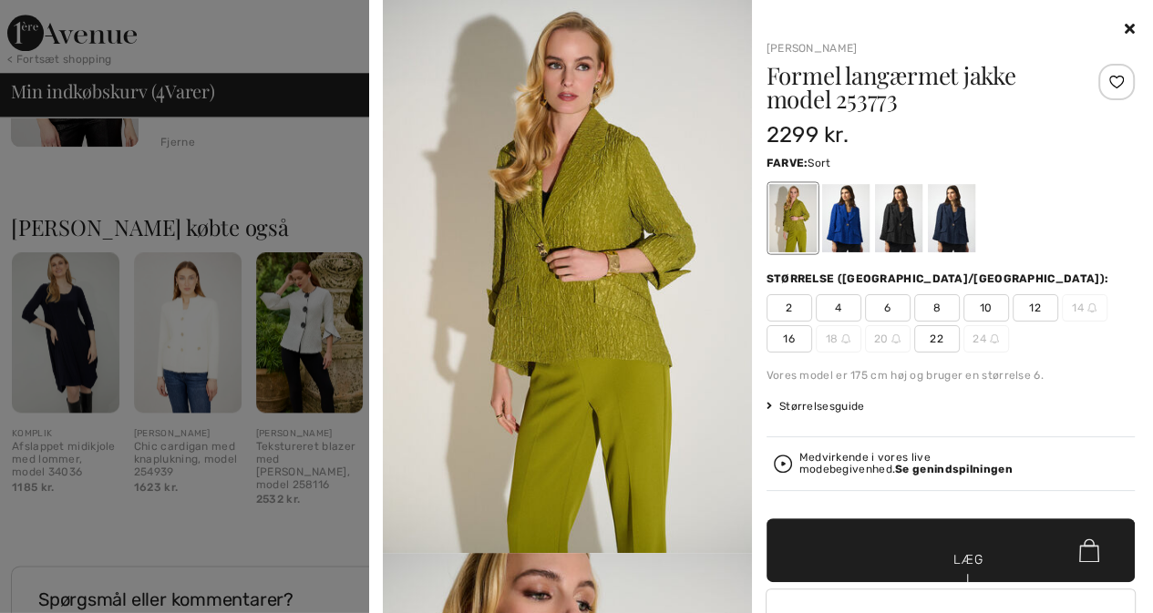
click at [896, 235] on div at bounding box center [897, 218] width 47 height 68
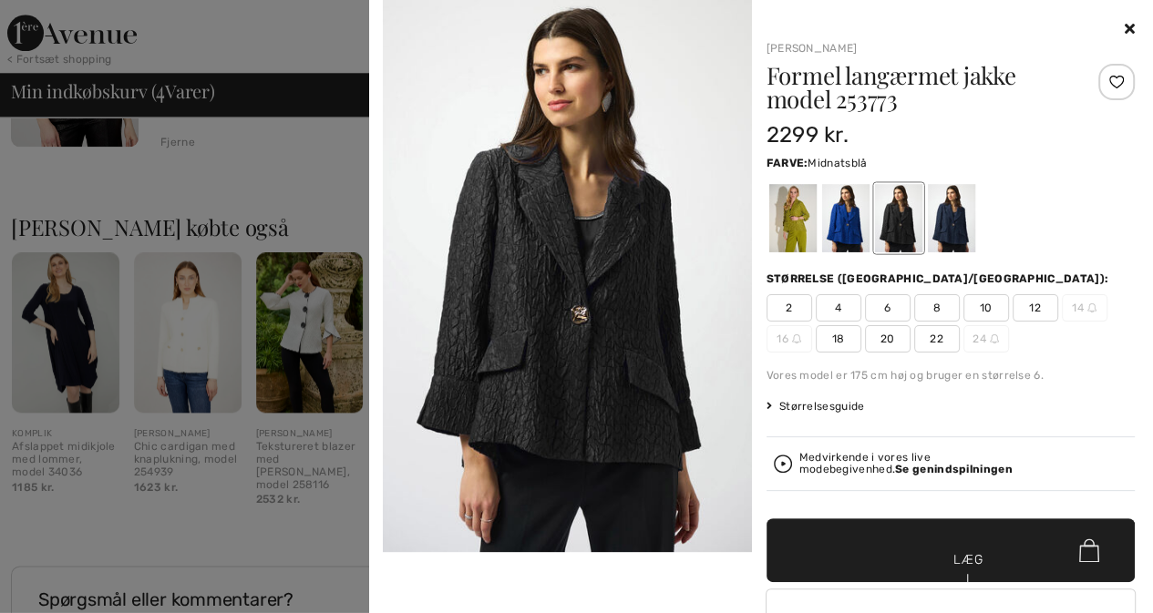
click at [959, 234] on div at bounding box center [950, 218] width 47 height 68
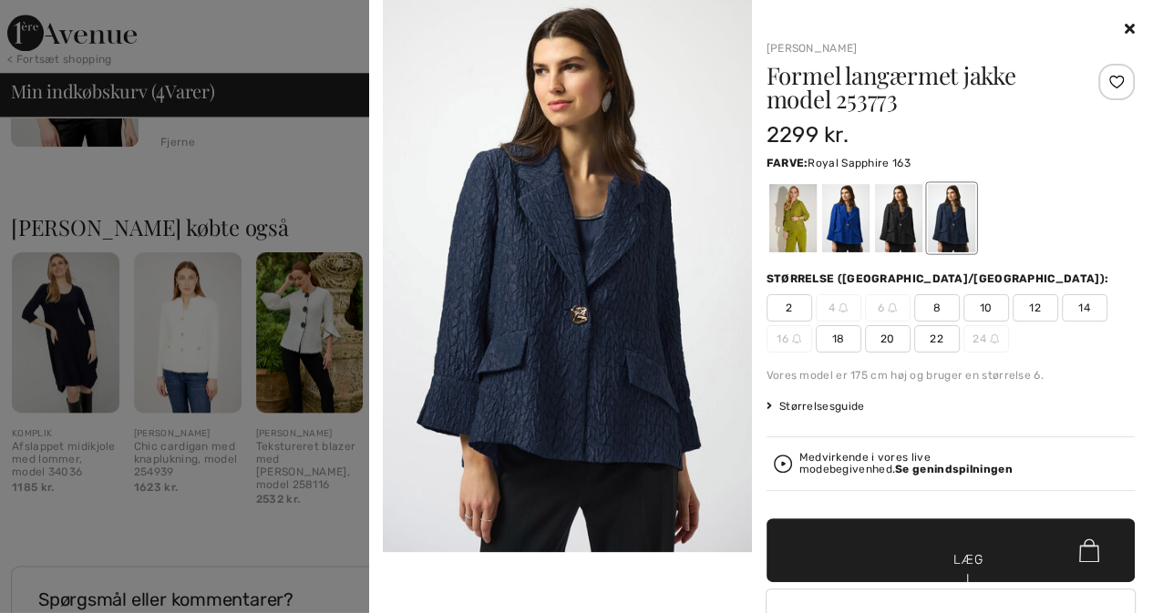
click at [842, 221] on div at bounding box center [844, 218] width 47 height 68
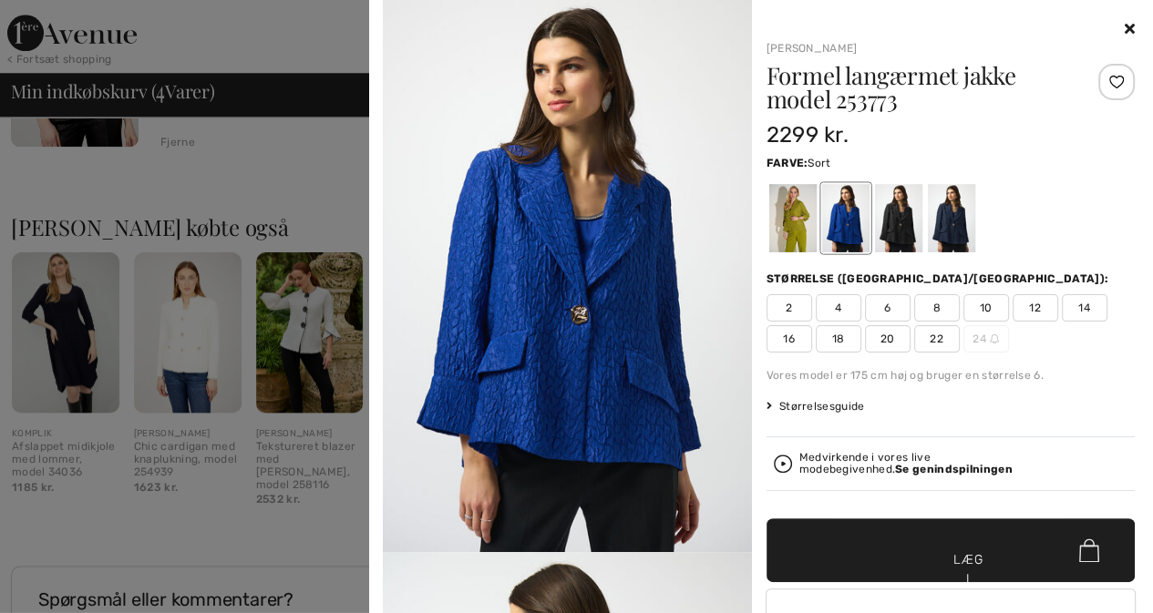
click at [886, 225] on div at bounding box center [897, 218] width 47 height 68
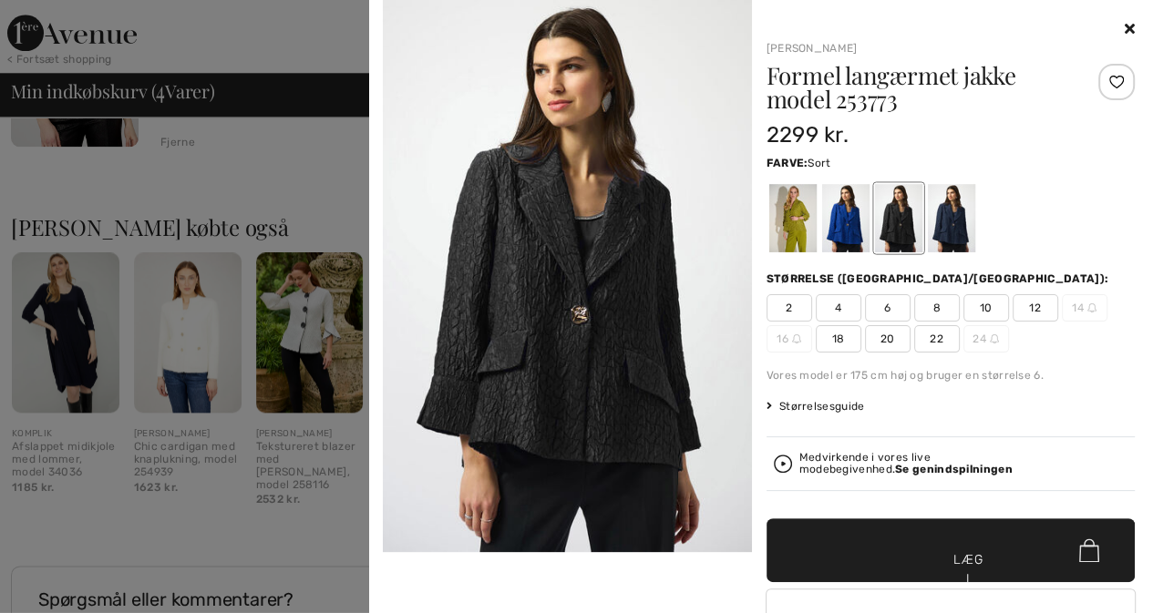
click at [1105, 80] on div at bounding box center [1116, 82] width 36 height 36
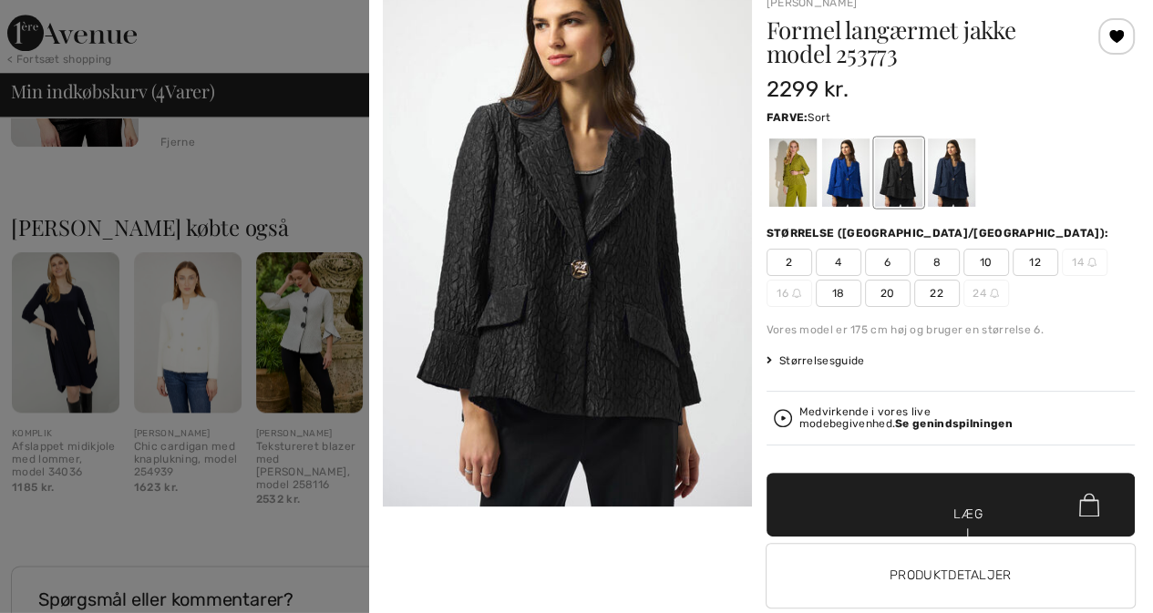
scroll to position [81, 0]
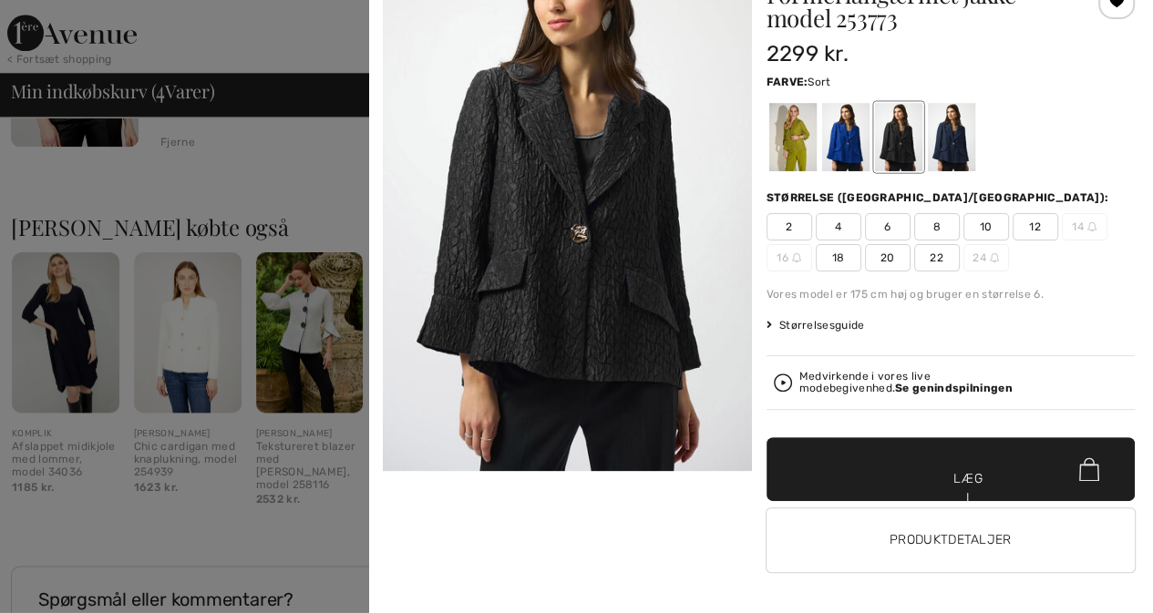
click at [181, 34] on div at bounding box center [576, 306] width 1153 height 613
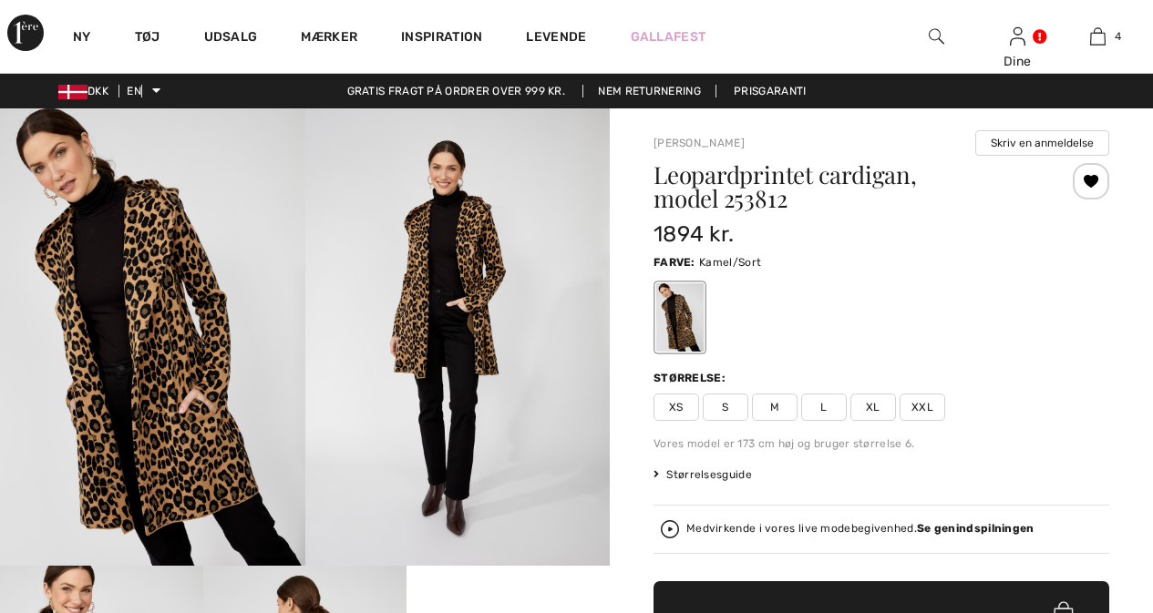
checkbox input "true"
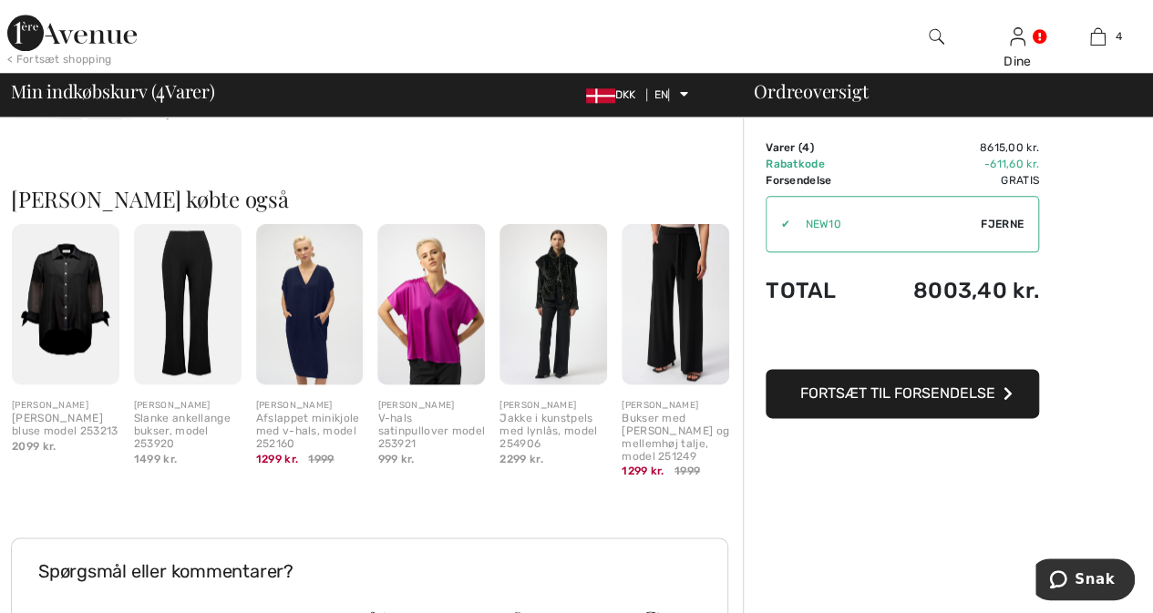
scroll to position [985, 0]
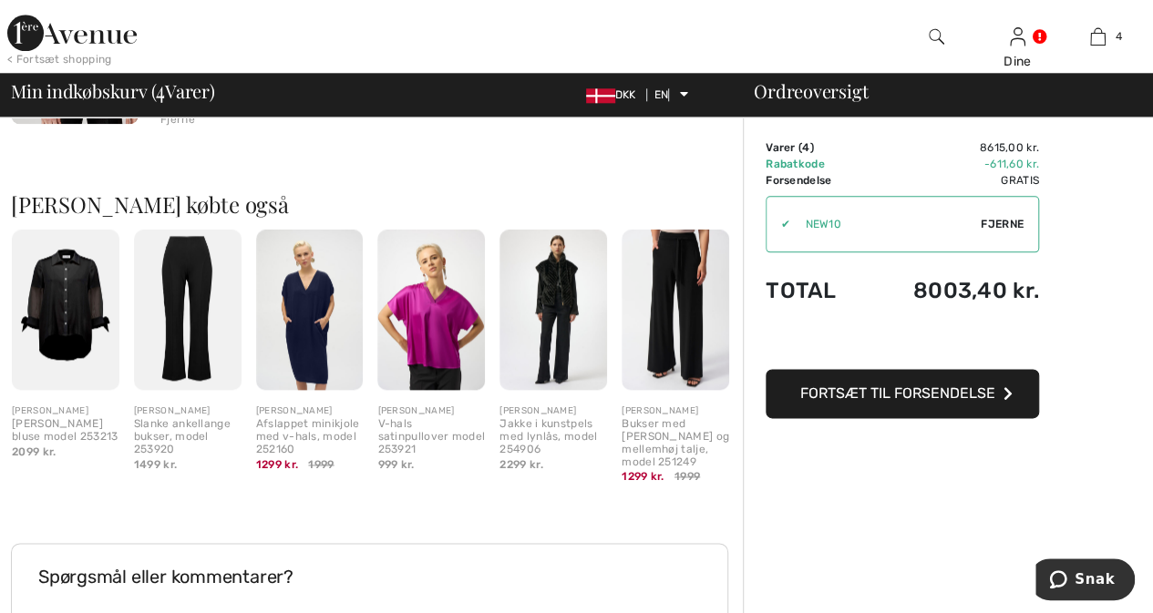
click at [556, 308] on img at bounding box center [553, 310] width 108 height 161
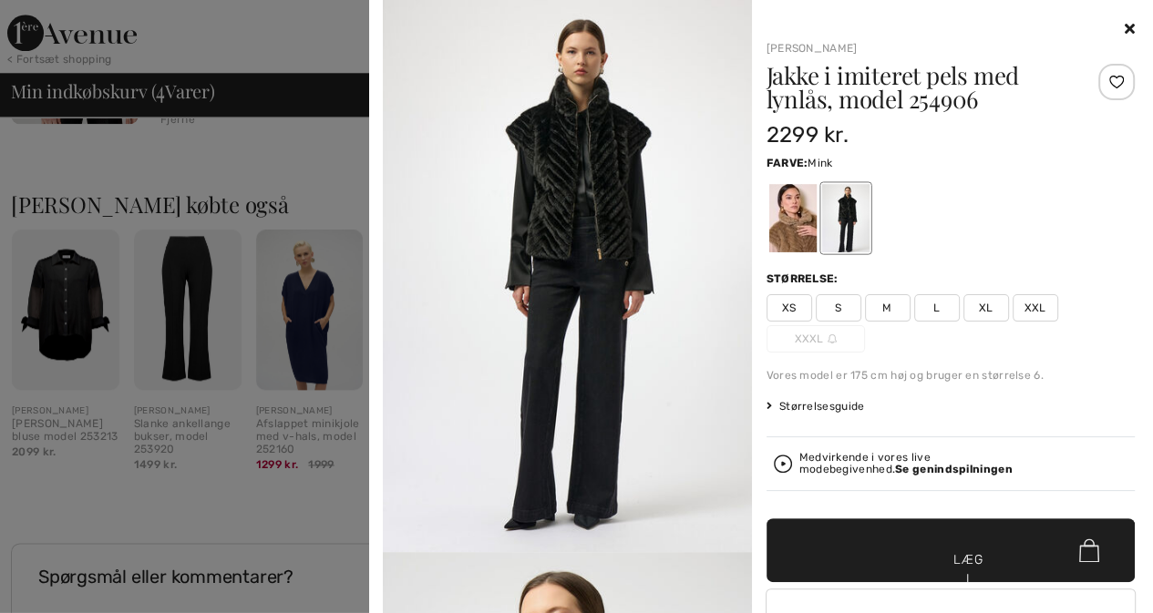
click at [793, 224] on div at bounding box center [791, 218] width 47 height 68
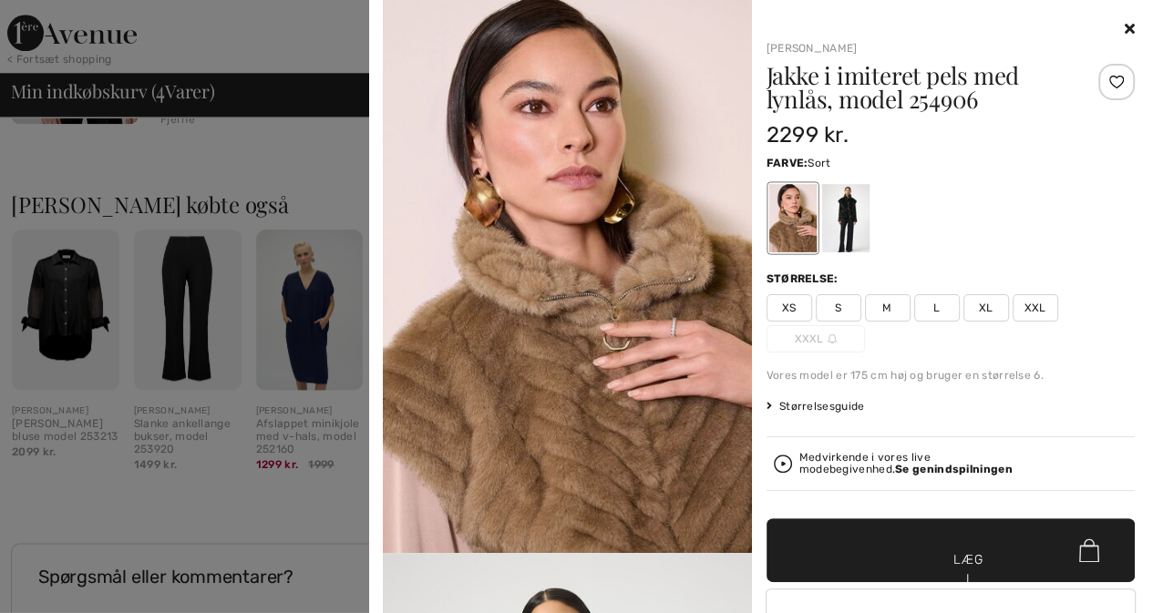
click at [839, 214] on div at bounding box center [844, 218] width 47 height 68
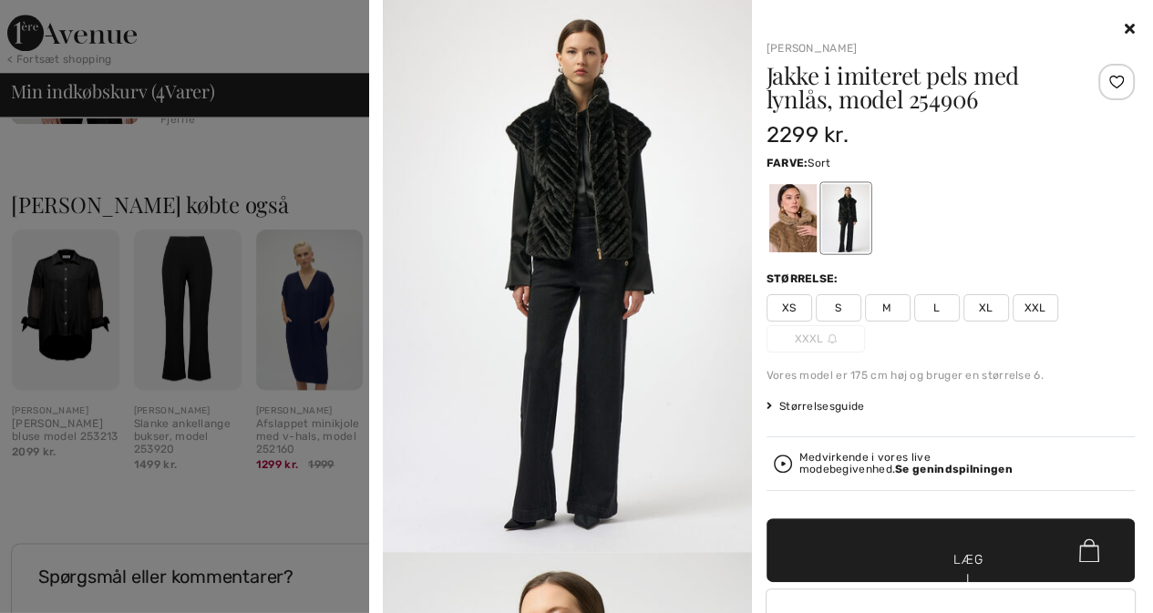
click at [1105, 78] on div at bounding box center [1116, 82] width 36 height 36
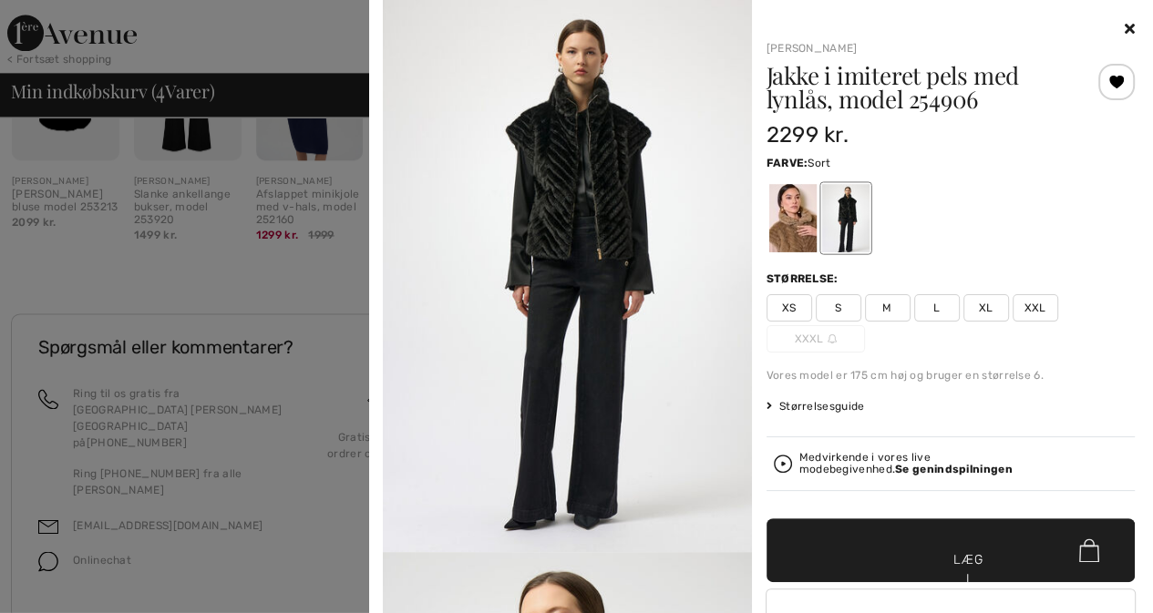
scroll to position [1221, 0]
click at [895, 463] on font "Se genindspilningen" at bounding box center [954, 469] width 118 height 13
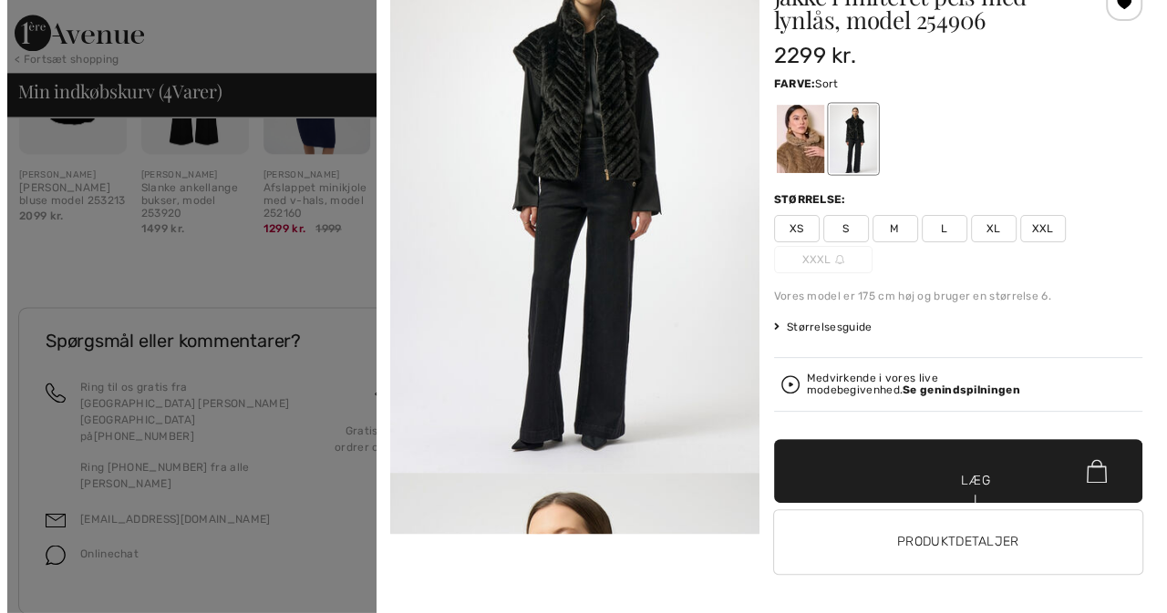
scroll to position [81, 0]
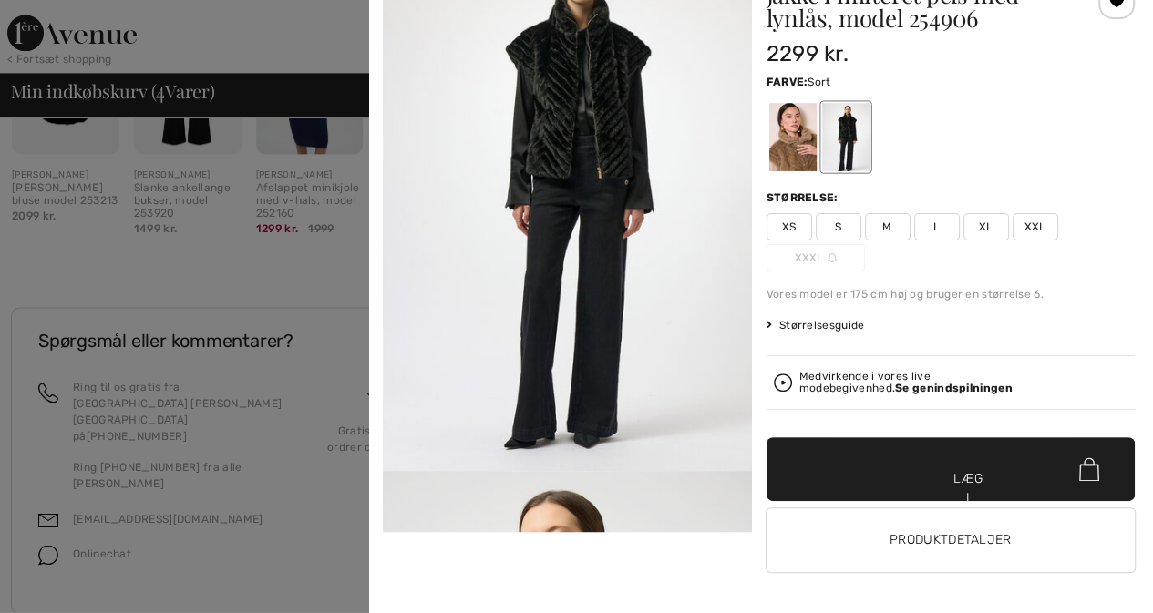
click at [828, 327] on font "Størrelsesguide" at bounding box center [822, 325] width 86 height 13
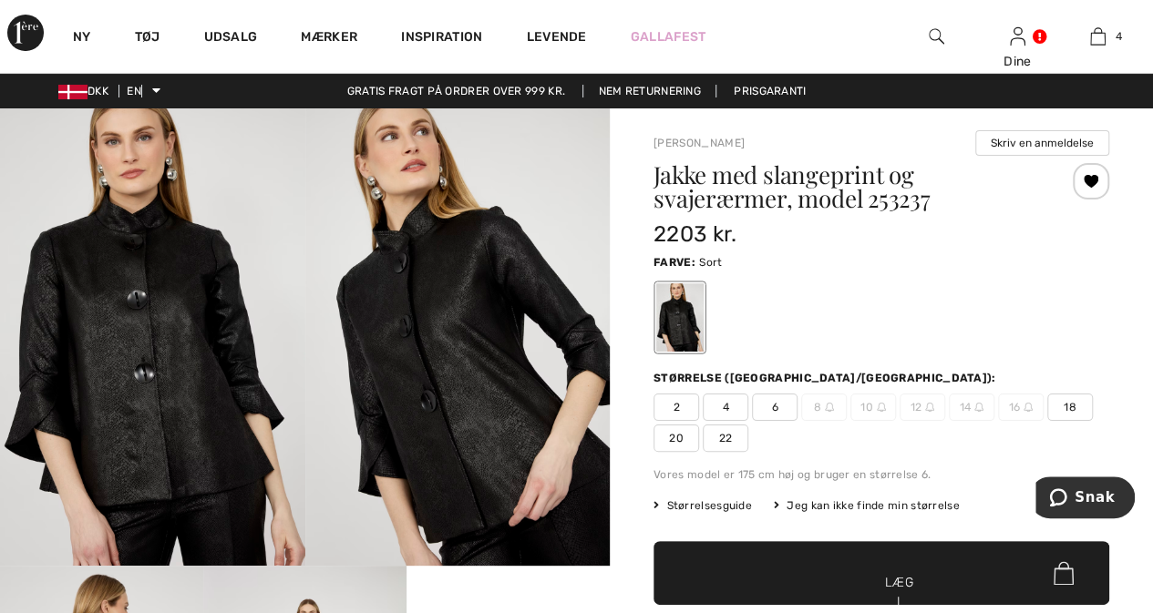
click at [408, 413] on img at bounding box center [457, 337] width 305 height 458
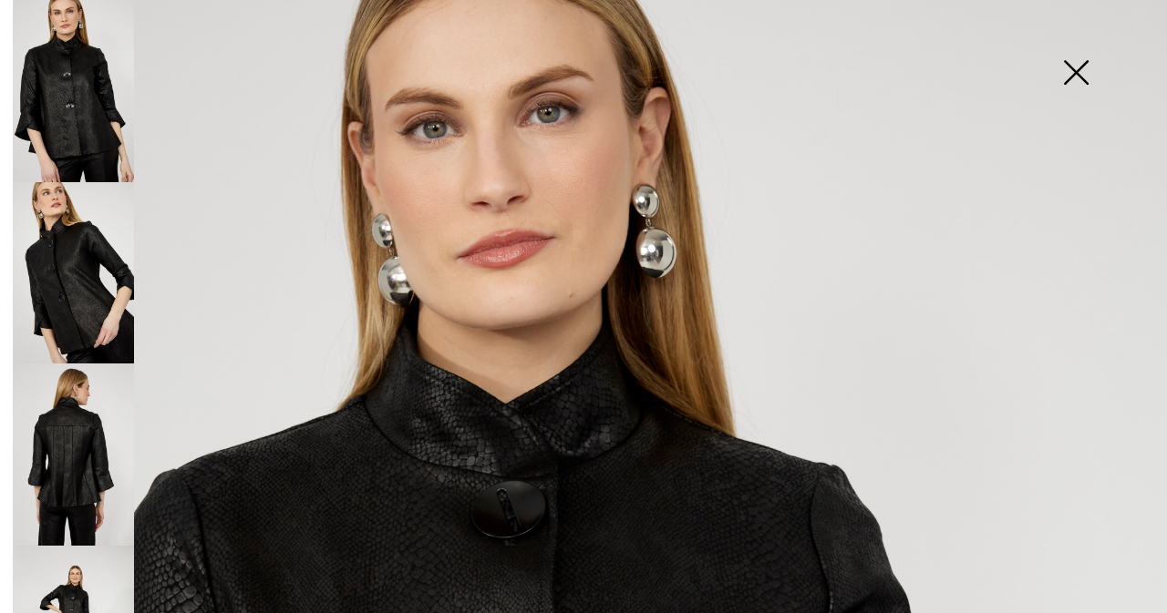
click at [75, 455] on img at bounding box center [73, 455] width 121 height 182
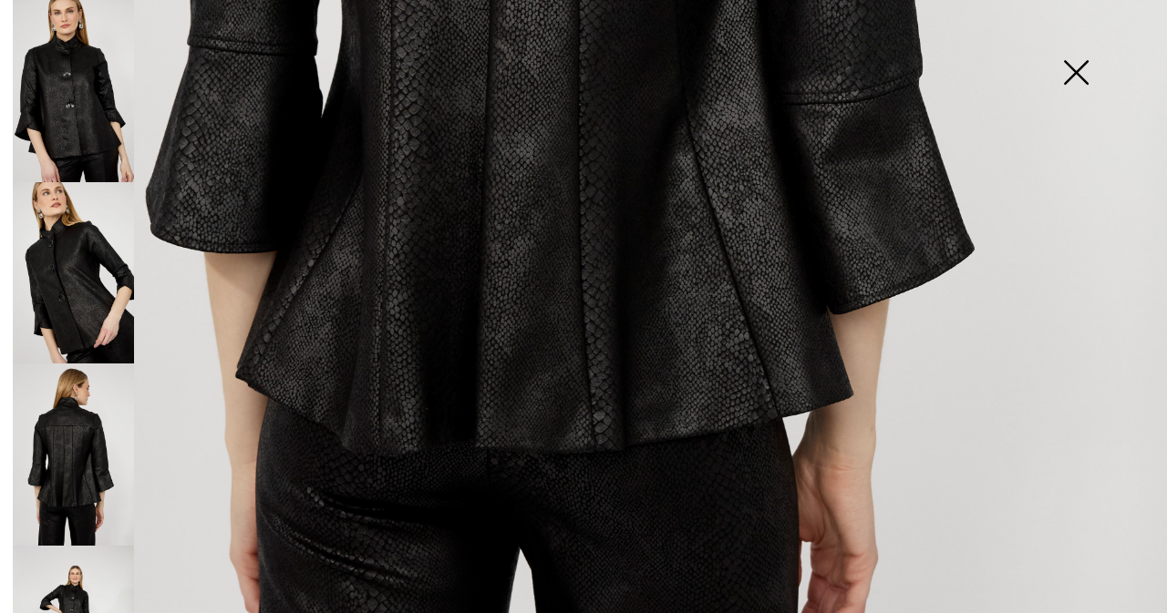
scroll to position [939, 0]
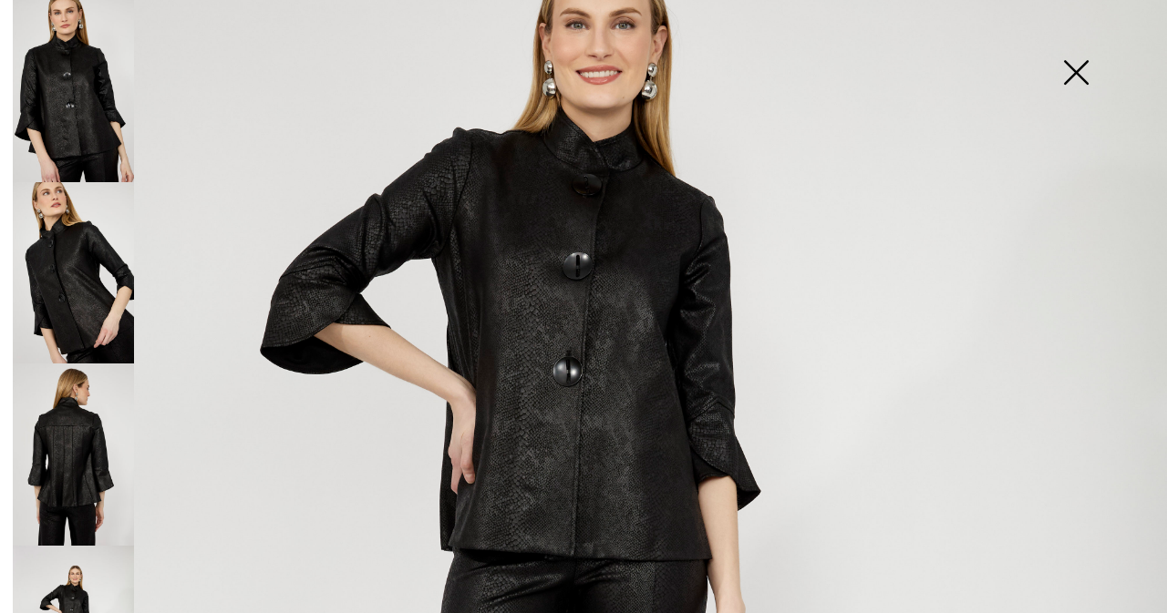
scroll to position [145, 0]
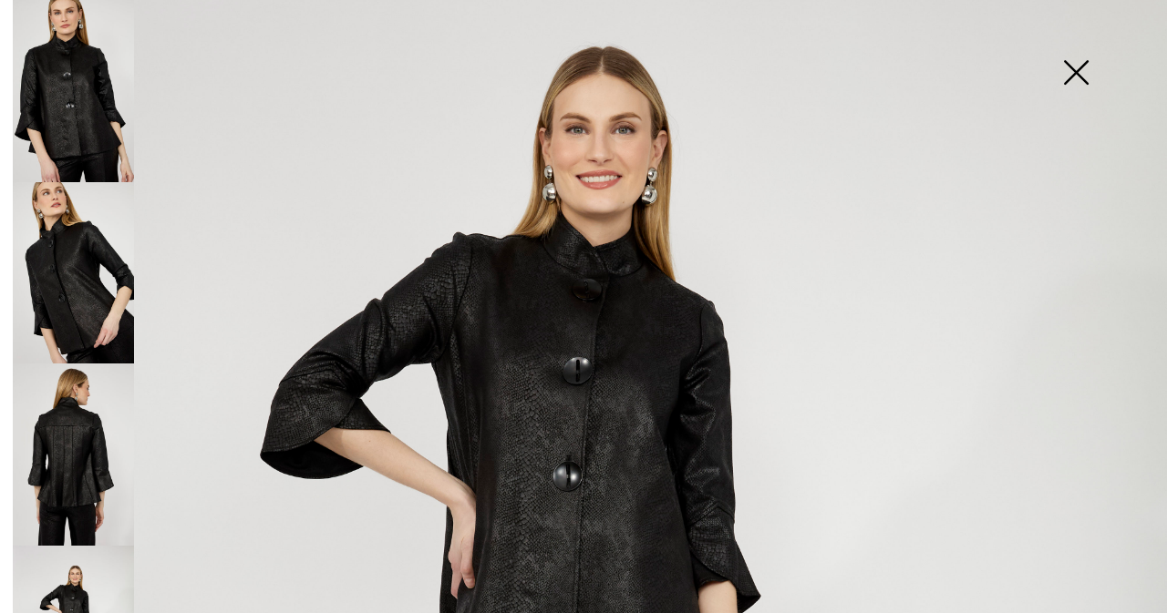
click at [64, 269] on img at bounding box center [73, 273] width 121 height 182
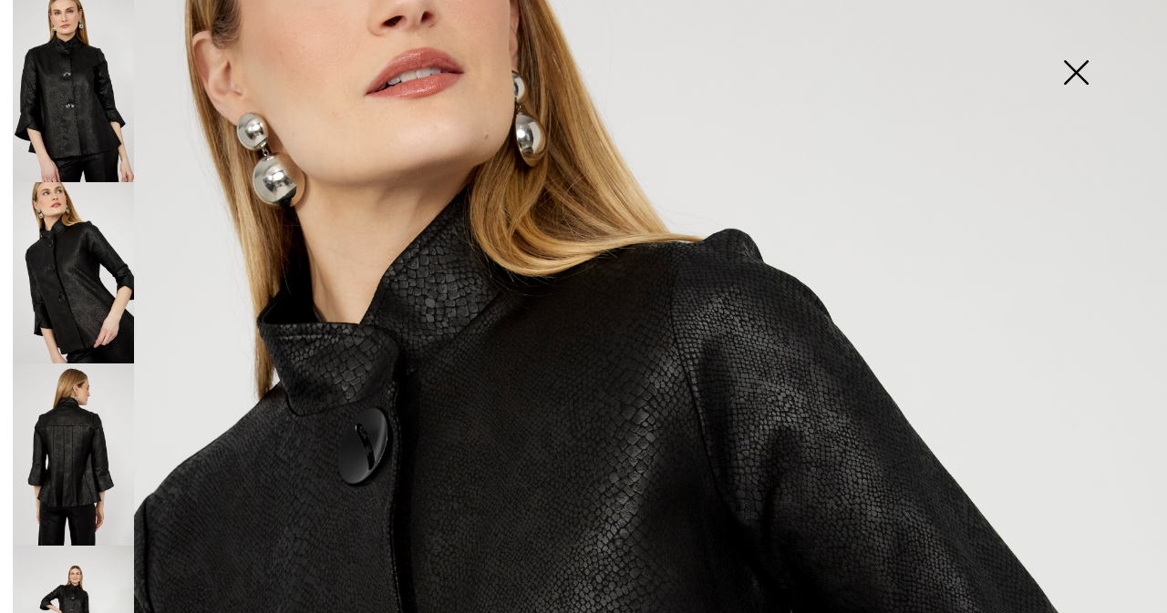
click at [102, 100] on img at bounding box center [73, 91] width 121 height 182
click at [102, 101] on img at bounding box center [73, 91] width 121 height 182
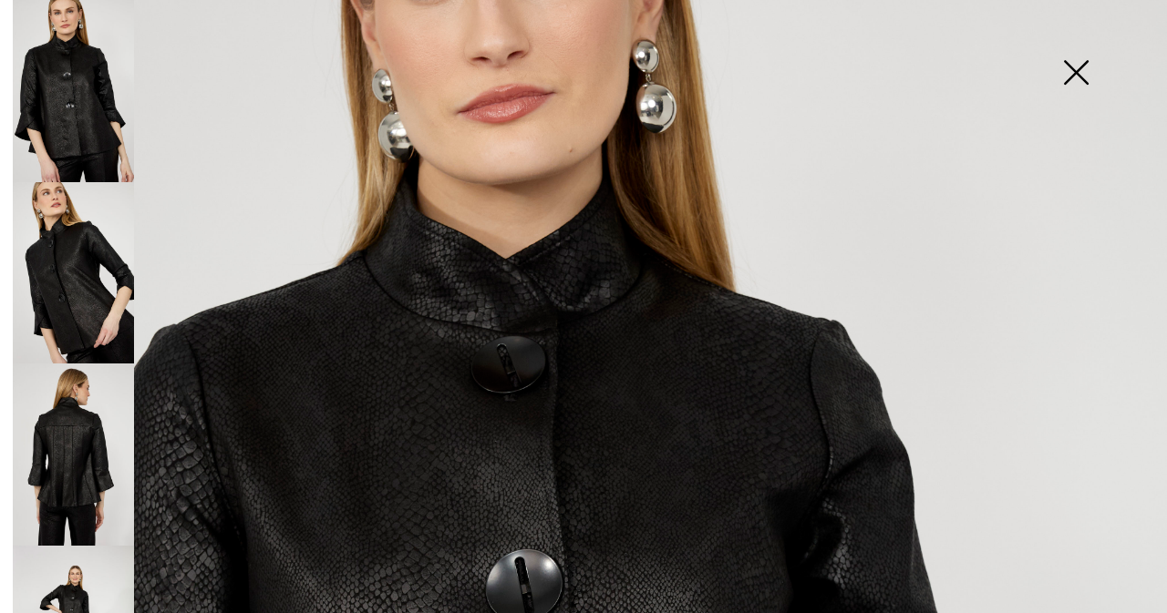
click at [55, 71] on img at bounding box center [73, 91] width 121 height 182
